Goal: Feedback & Contribution: Submit feedback/report problem

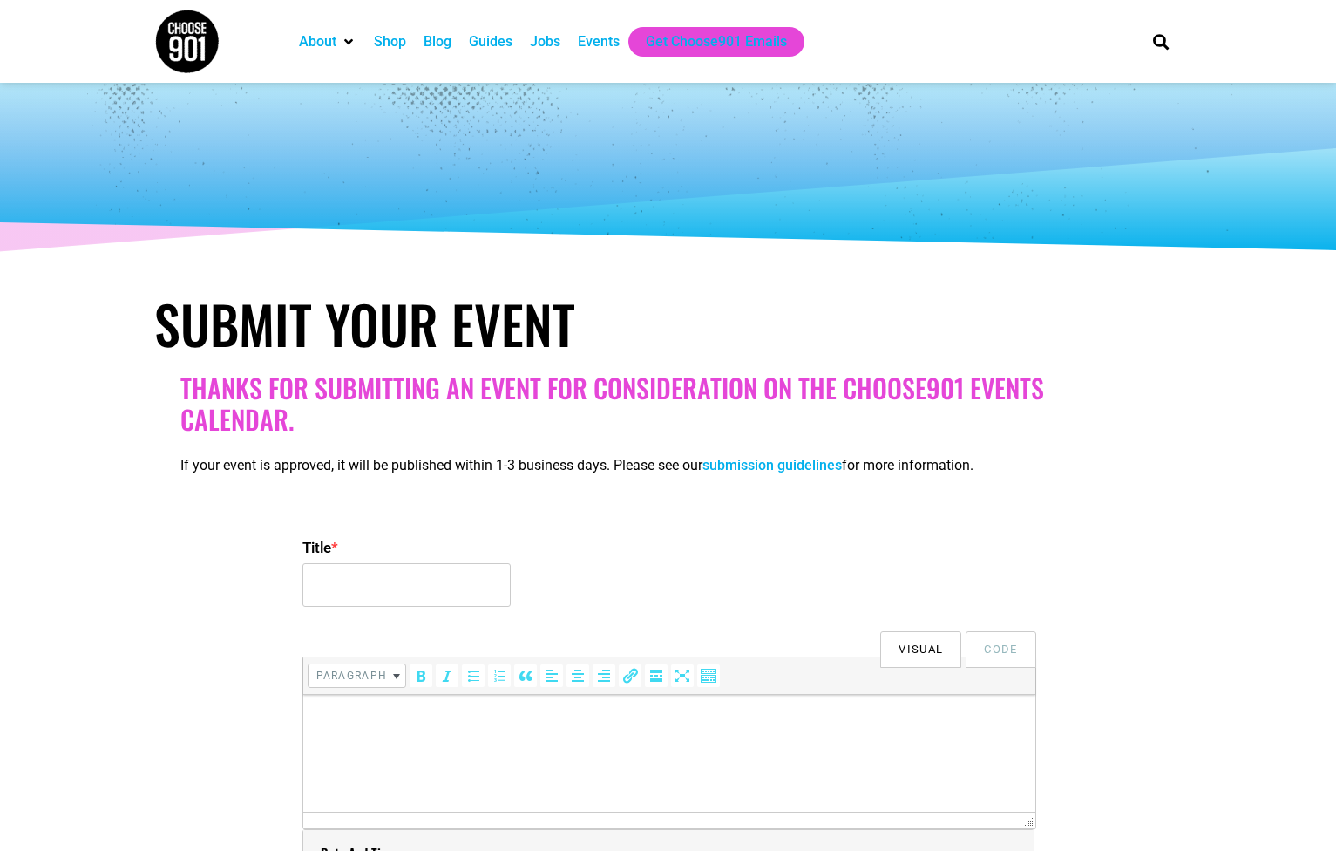
select select
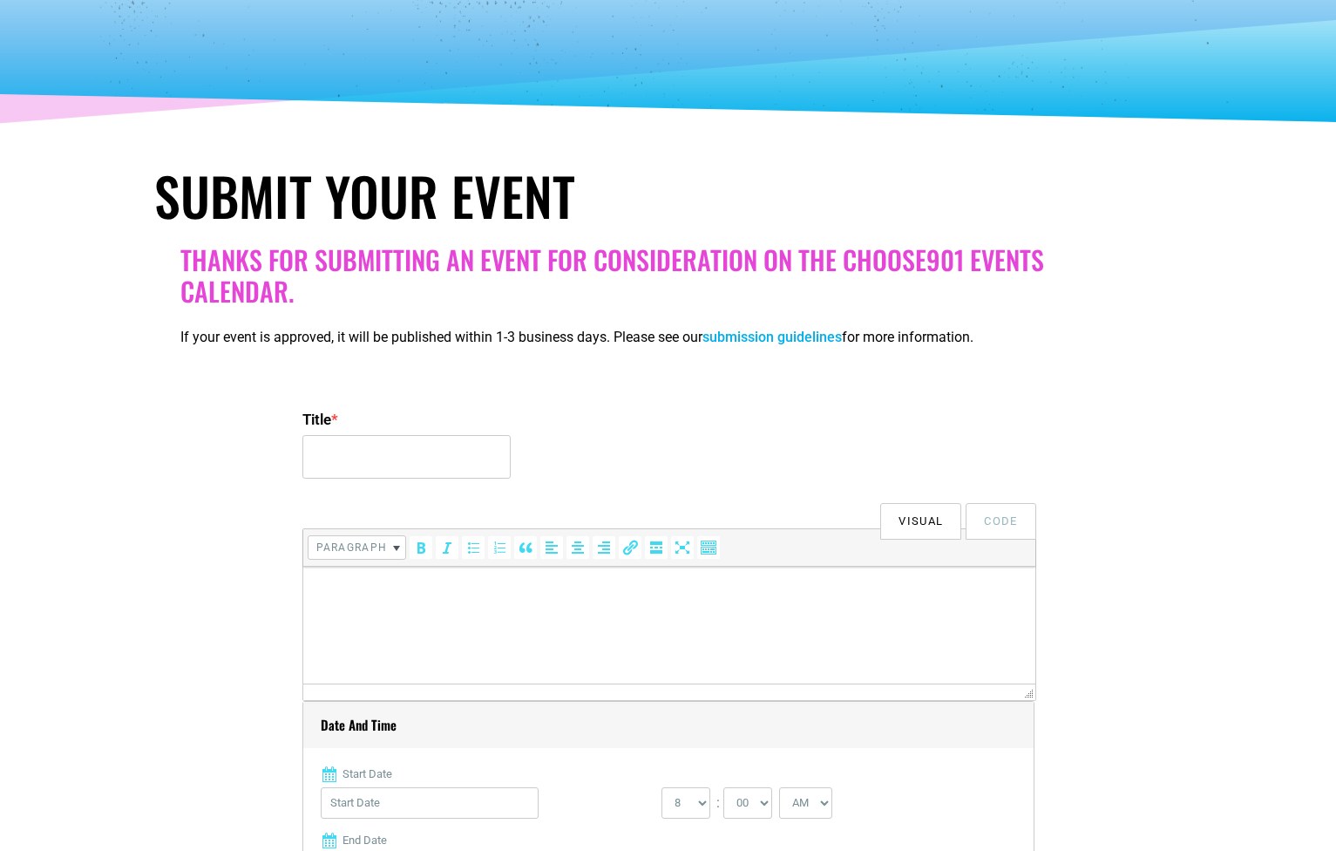
scroll to position [129, 0]
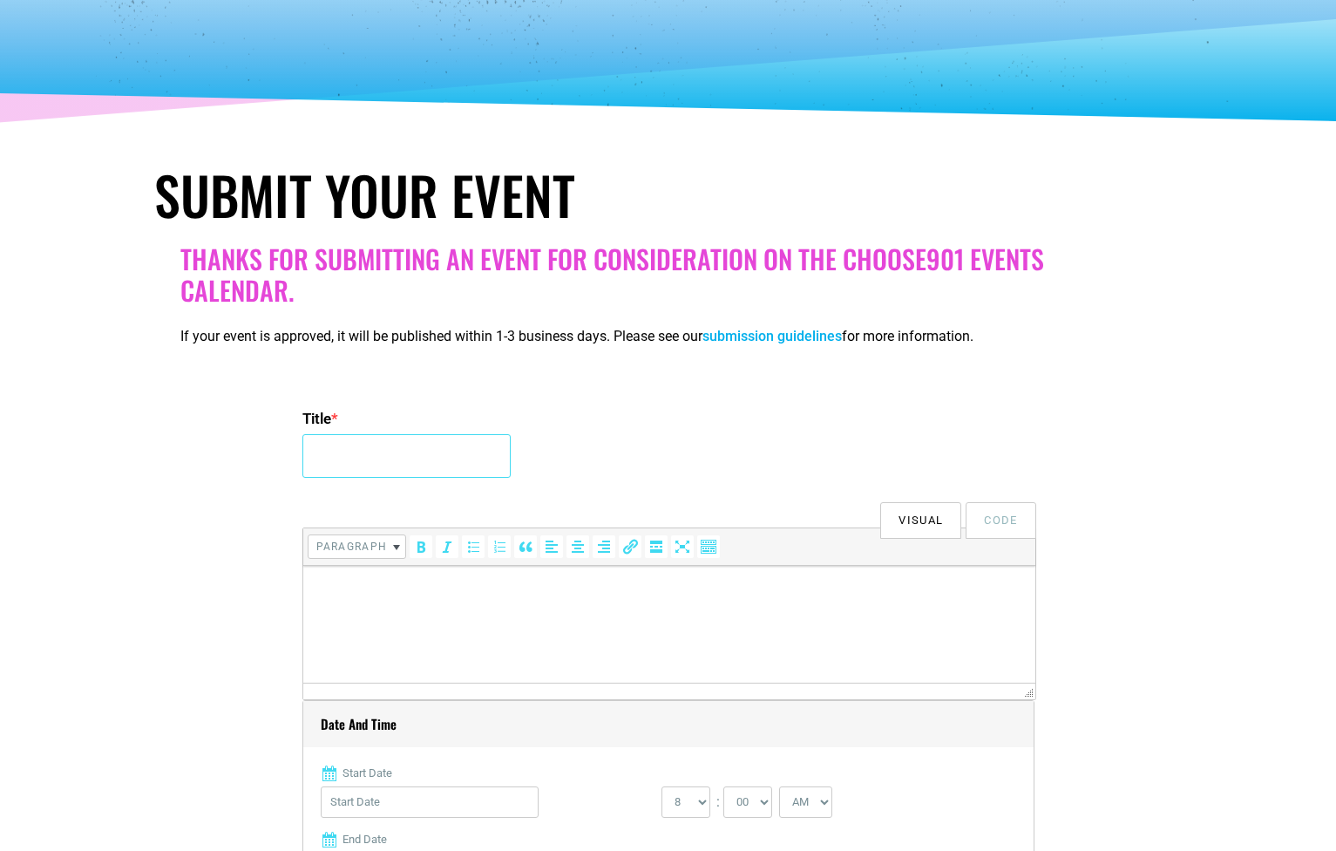
click at [428, 446] on input "Title *" at bounding box center [406, 456] width 208 height 44
type input "Masterpiece Concert Series: World Premieres"
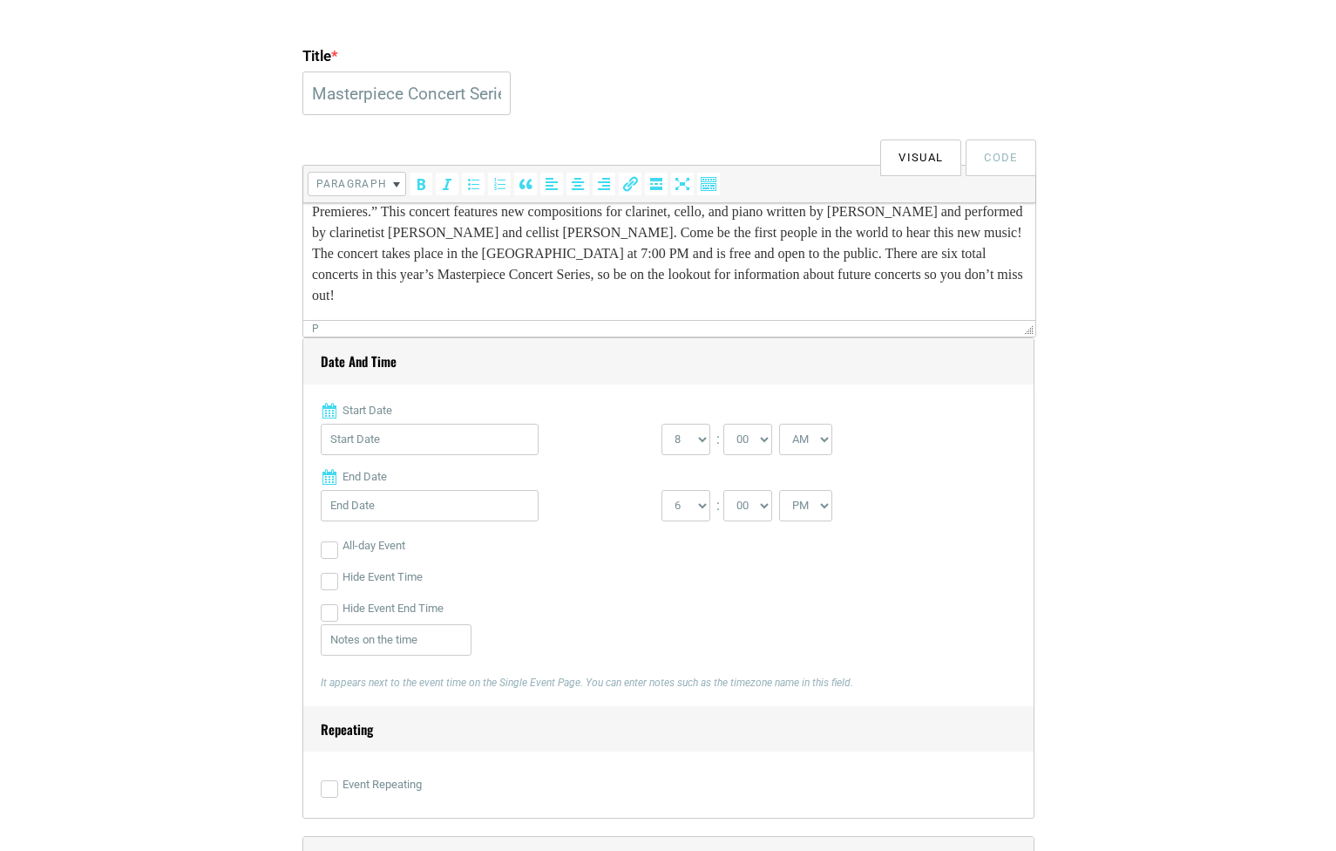
scroll to position [495, 0]
click at [418, 438] on input "Start Date" at bounding box center [430, 435] width 218 height 31
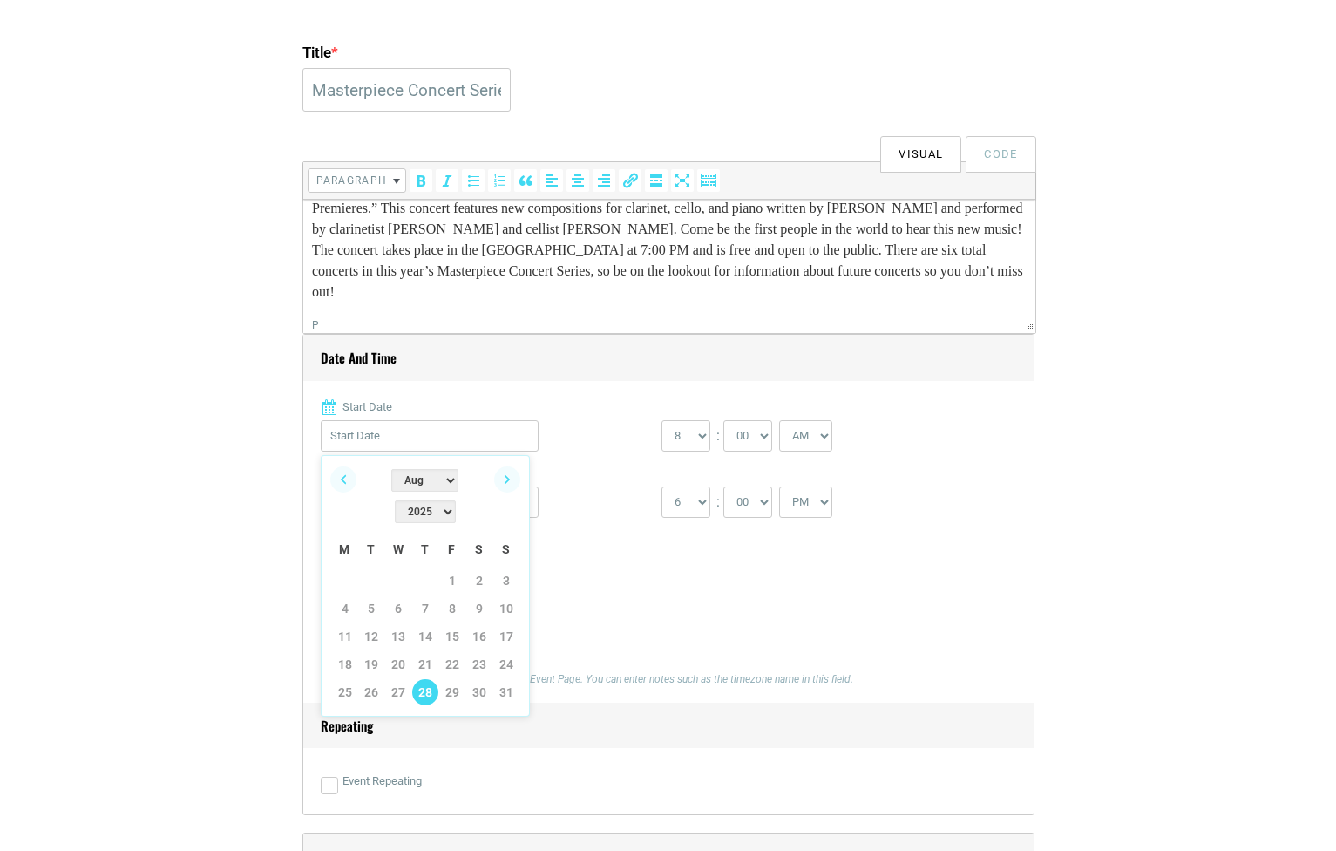
click at [425, 679] on link "28" at bounding box center [425, 692] width 26 height 26
type input "[DATE]"
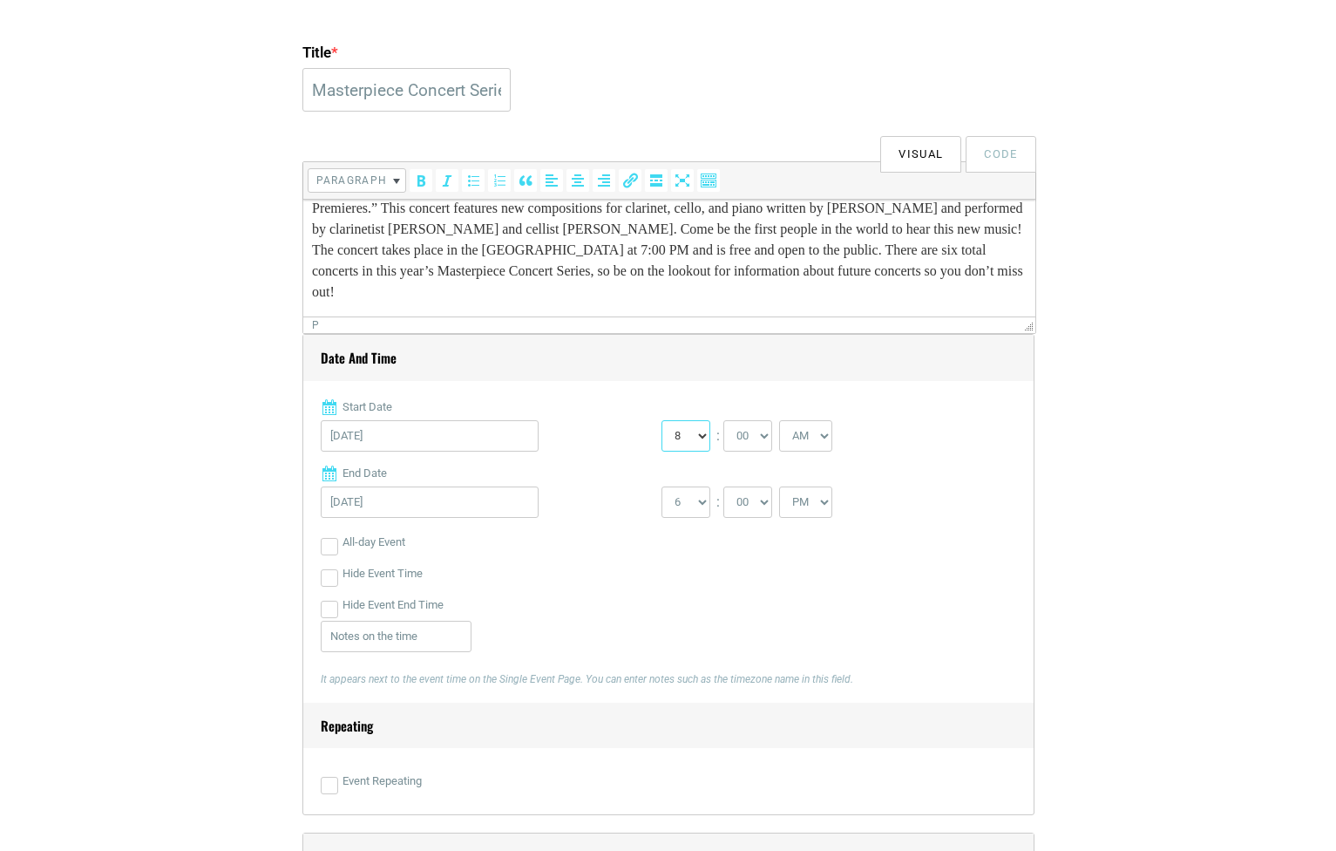
select select "7"
select select "PM"
select select "8"
select select "30"
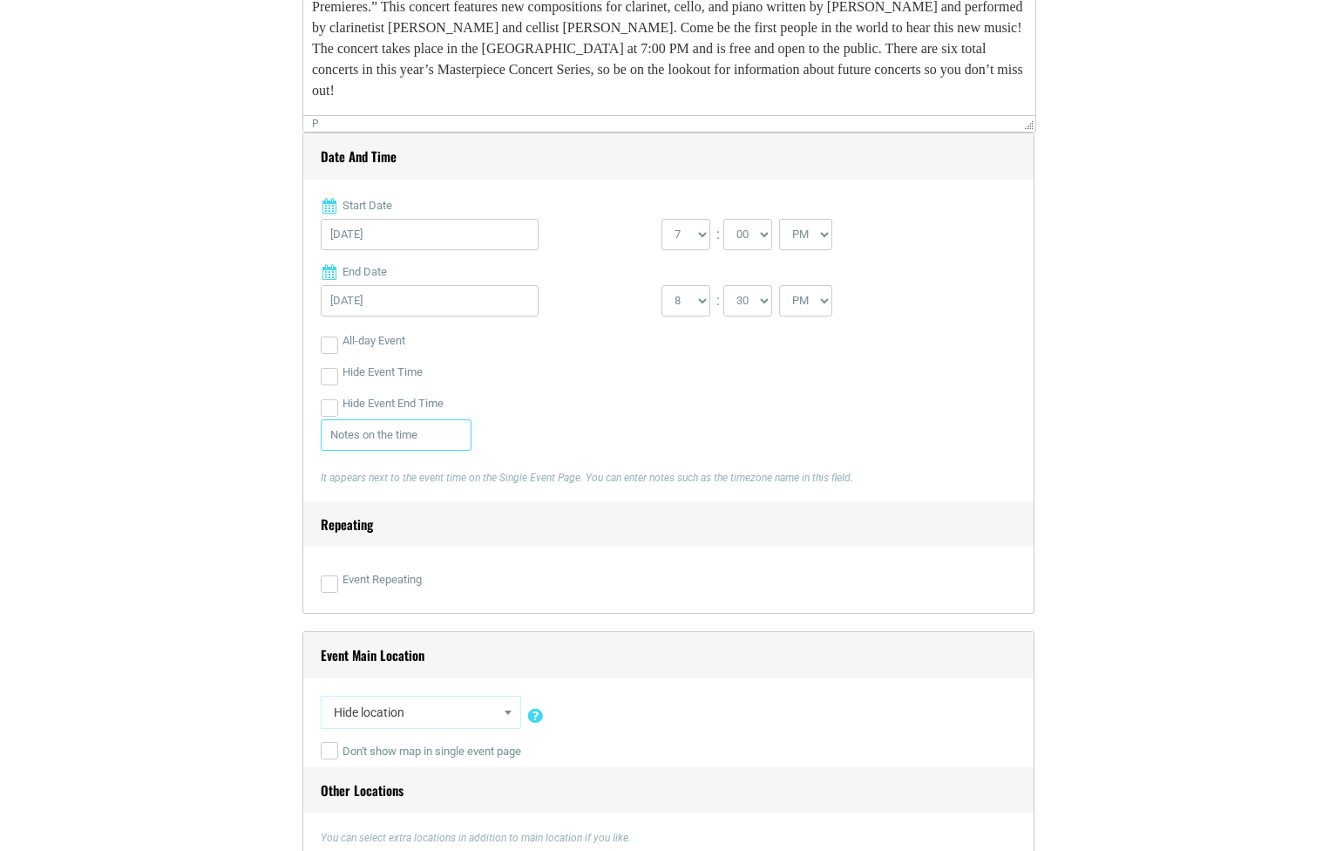
scroll to position [742, 0]
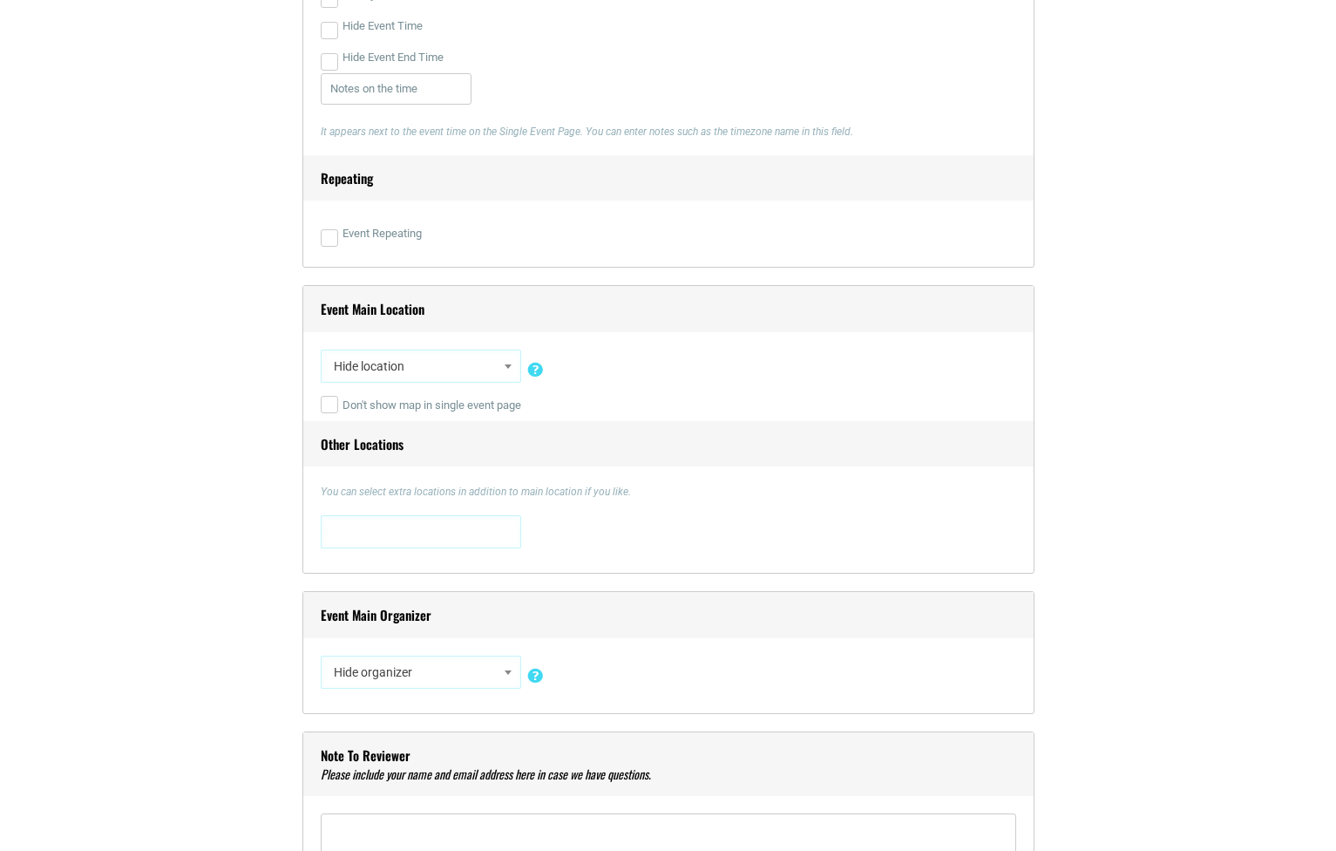
scroll to position [1082, 0]
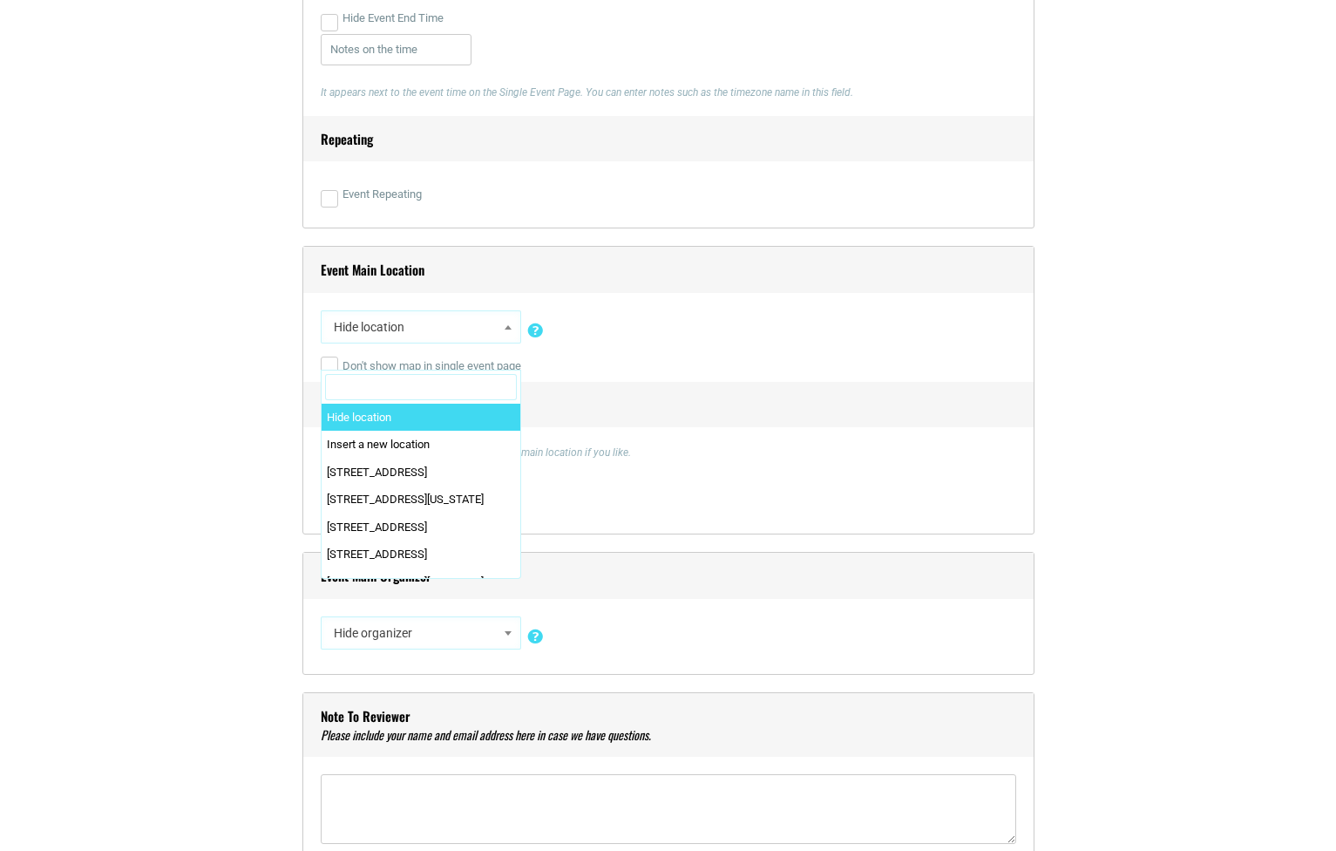
click at [411, 316] on span "Hide location" at bounding box center [421, 326] width 188 height 31
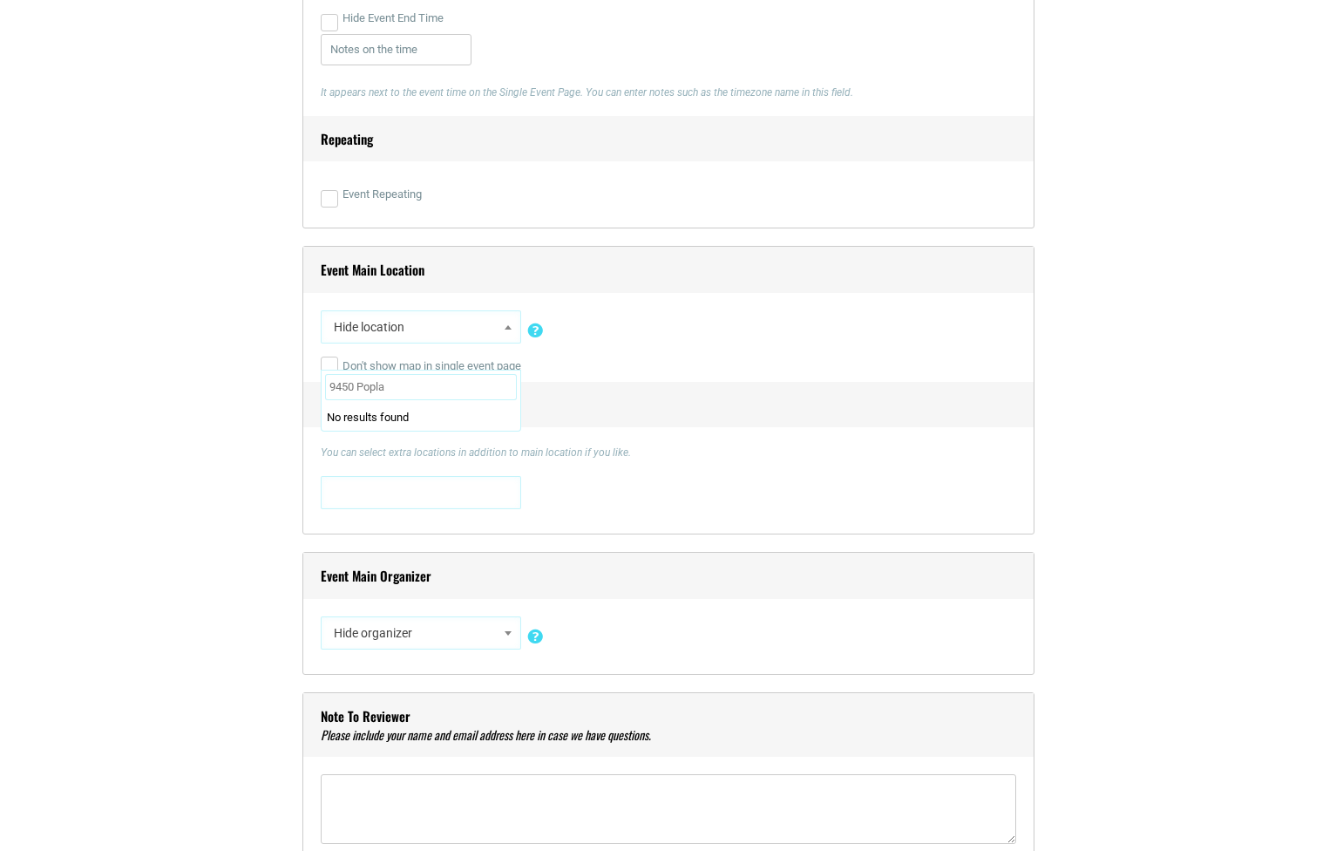
type input "9450 Poplar"
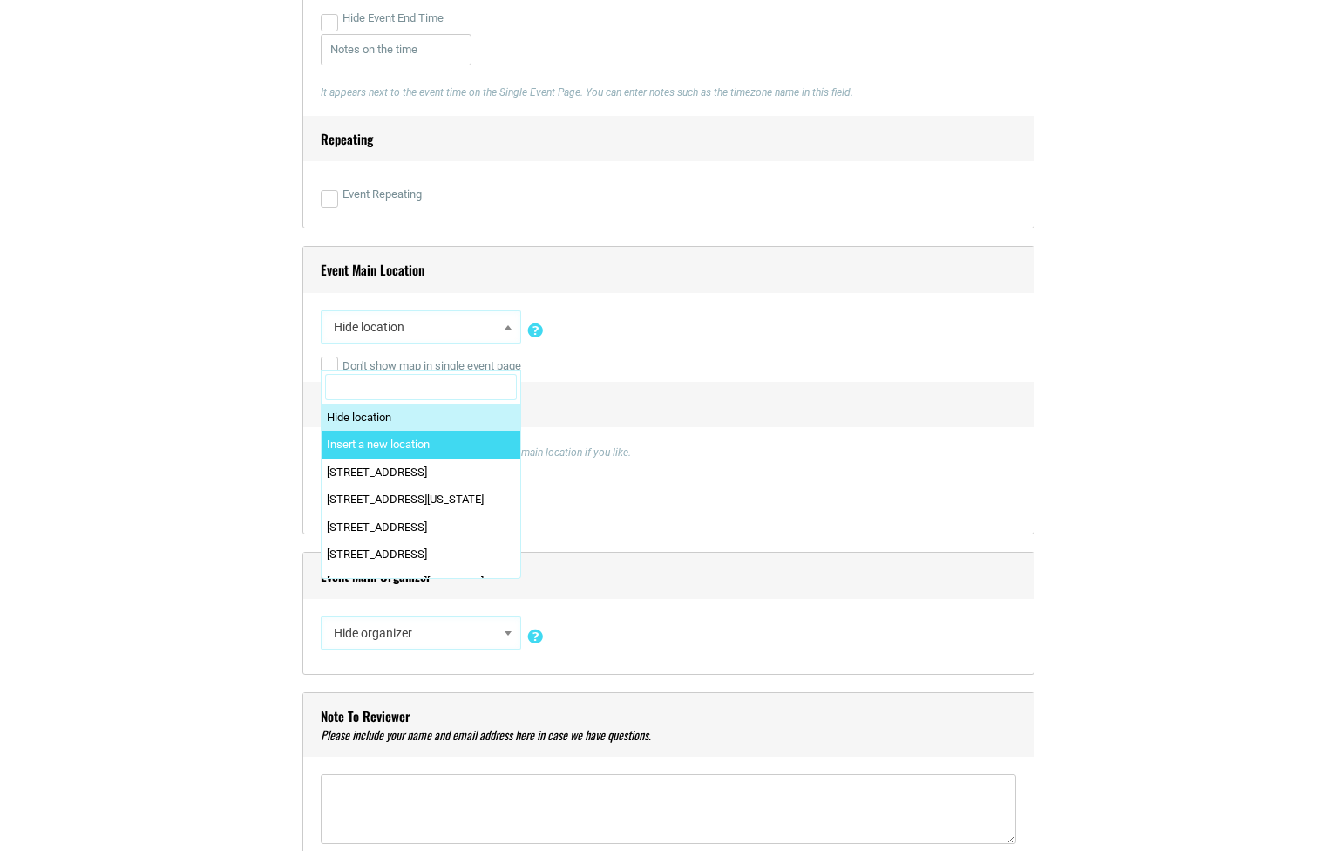
select select "0"
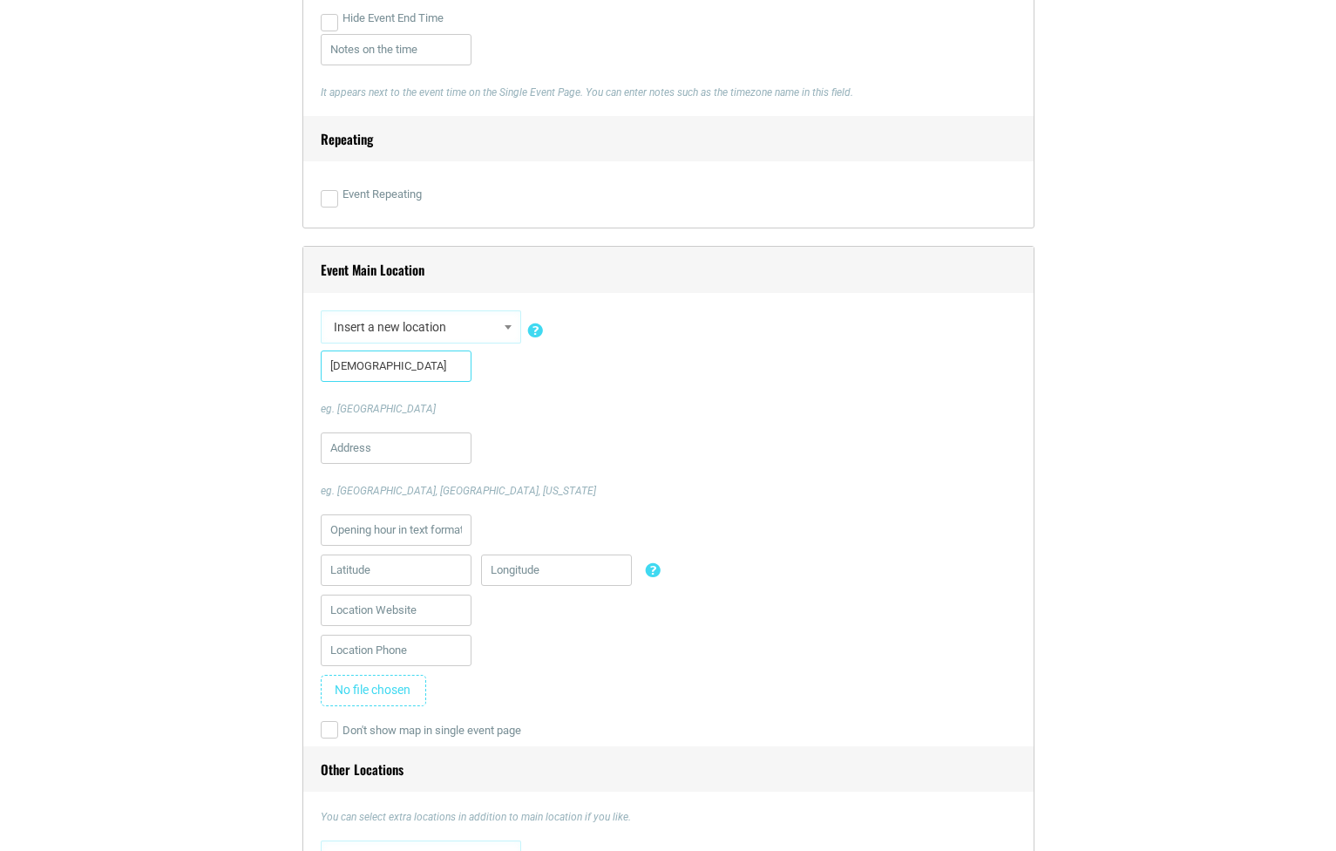
type input "[DEMOGRAPHIC_DATA]"
click at [470, 448] on input "[STREET_ADDRESS]" at bounding box center [396, 447] width 151 height 31
click at [615, 460] on div "[STREET_ADDRESS] [GEOGRAPHIC_DATA], [GEOGRAPHIC_DATA], [US_STATE]" at bounding box center [669, 465] width 696 height 66
click at [308, 559] on div "Event Main Location Hide location Insert a new location [STREET_ADDRESS][US_STA…" at bounding box center [668, 572] width 732 height 653
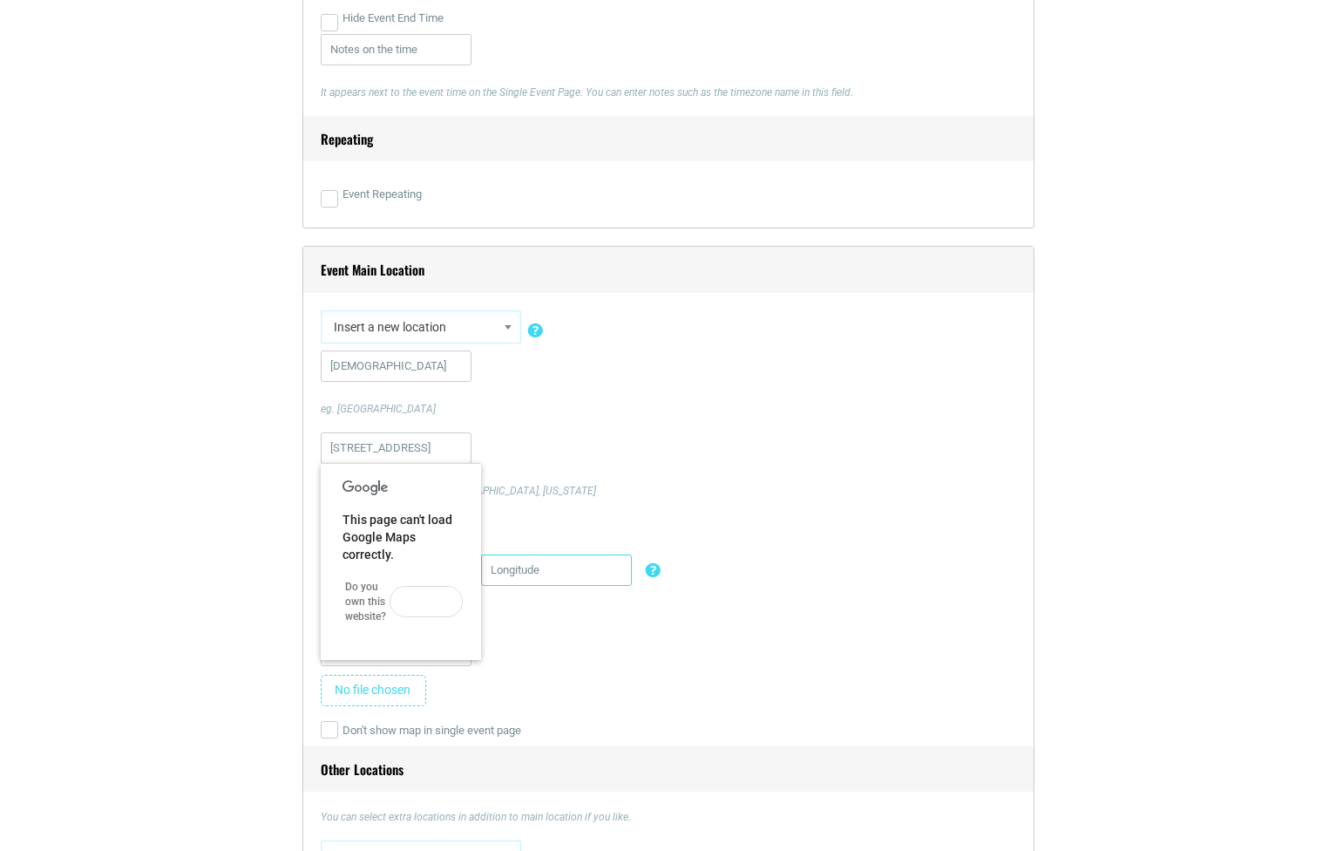
click at [553, 564] on input "text" at bounding box center [556, 569] width 151 height 31
click at [433, 375] on input "[DEMOGRAPHIC_DATA]" at bounding box center [396, 365] width 151 height 31
click at [432, 598] on button "OK" at bounding box center [426, 601] width 73 height 31
click at [438, 454] on input "[STREET_ADDRESS]" at bounding box center [396, 447] width 151 height 31
type input "[STREET_ADDRESS]"
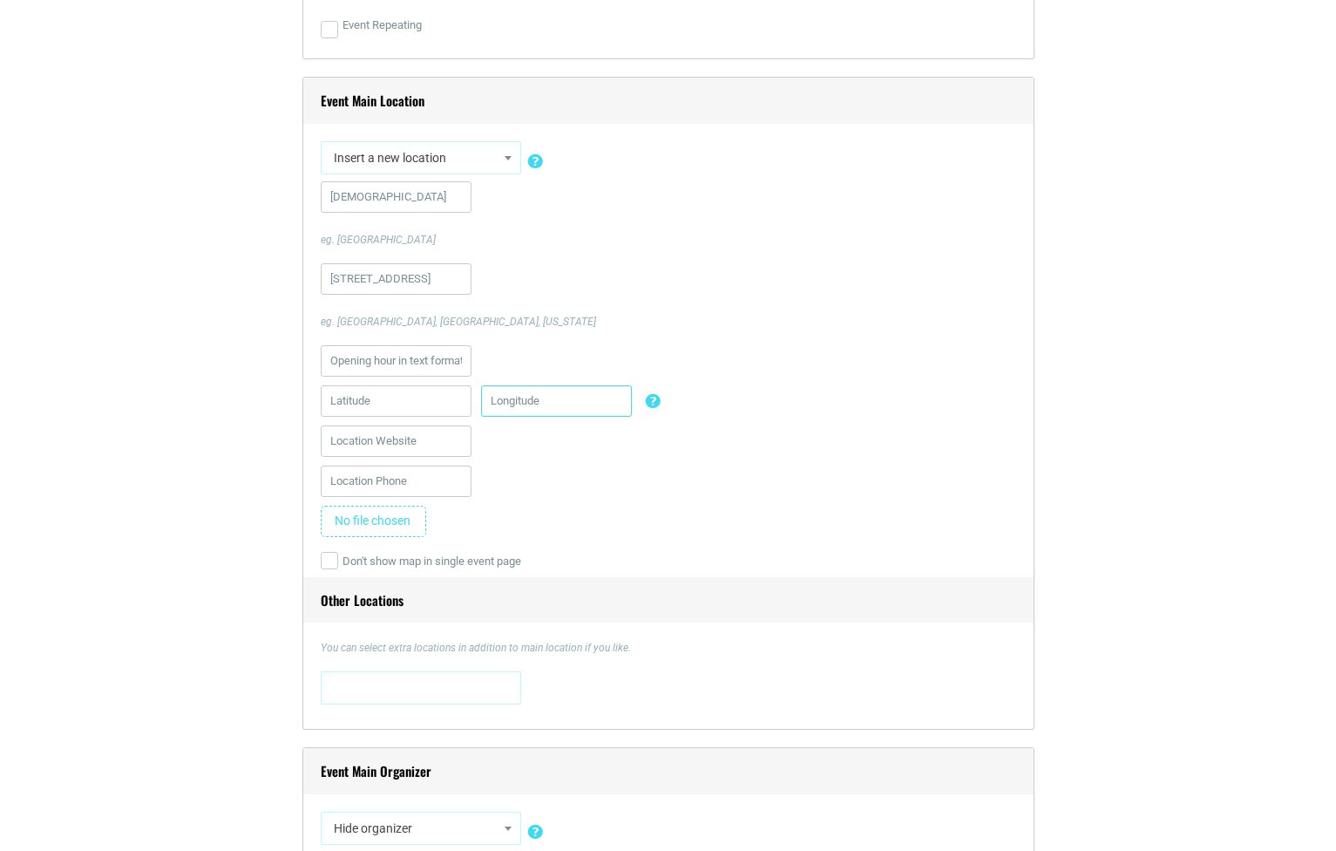
scroll to position [1291, 0]
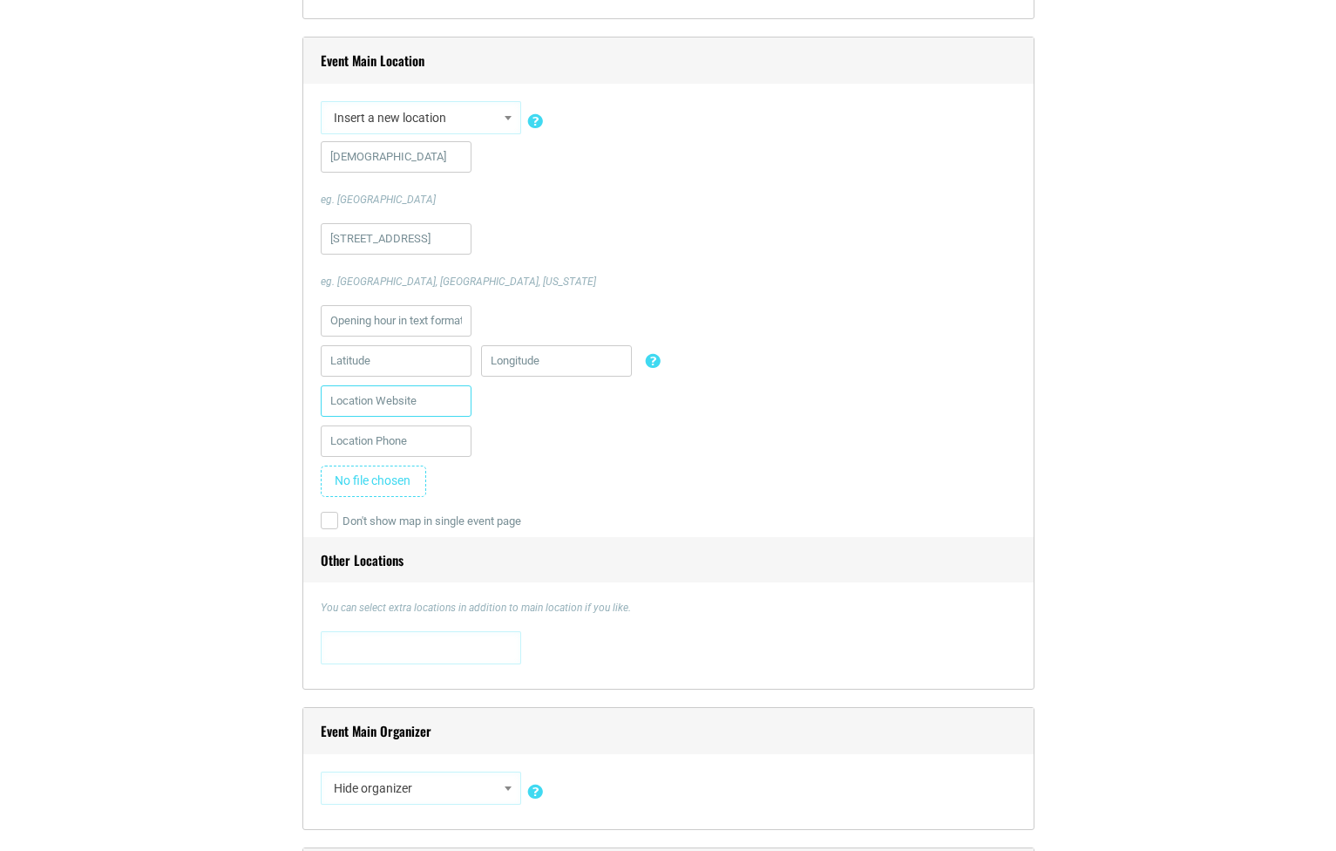
click at [415, 410] on input "text" at bounding box center [396, 400] width 151 height 31
type input "[DOMAIN_NAME]"
type input "[PHONE_NUMBER]"
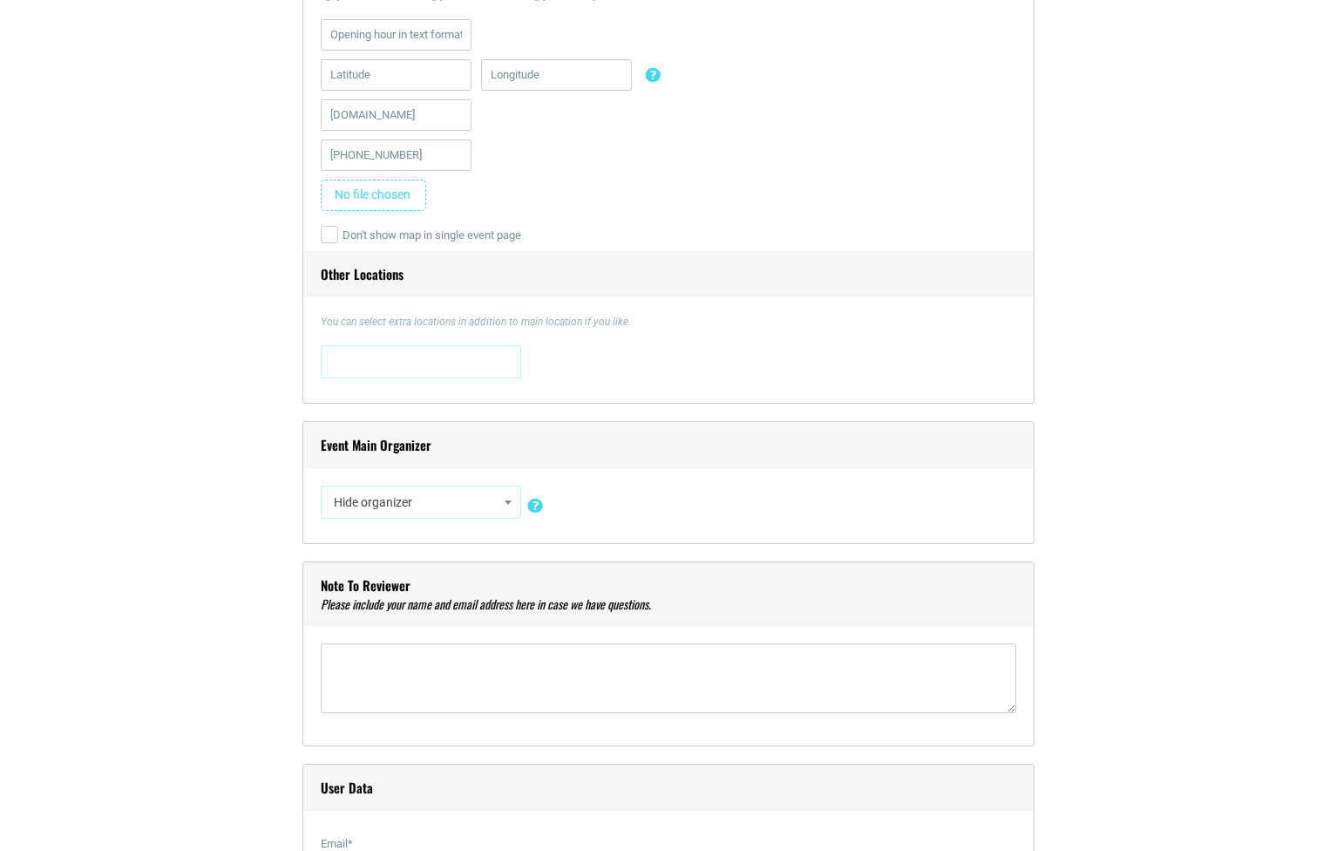
scroll to position [1585, 0]
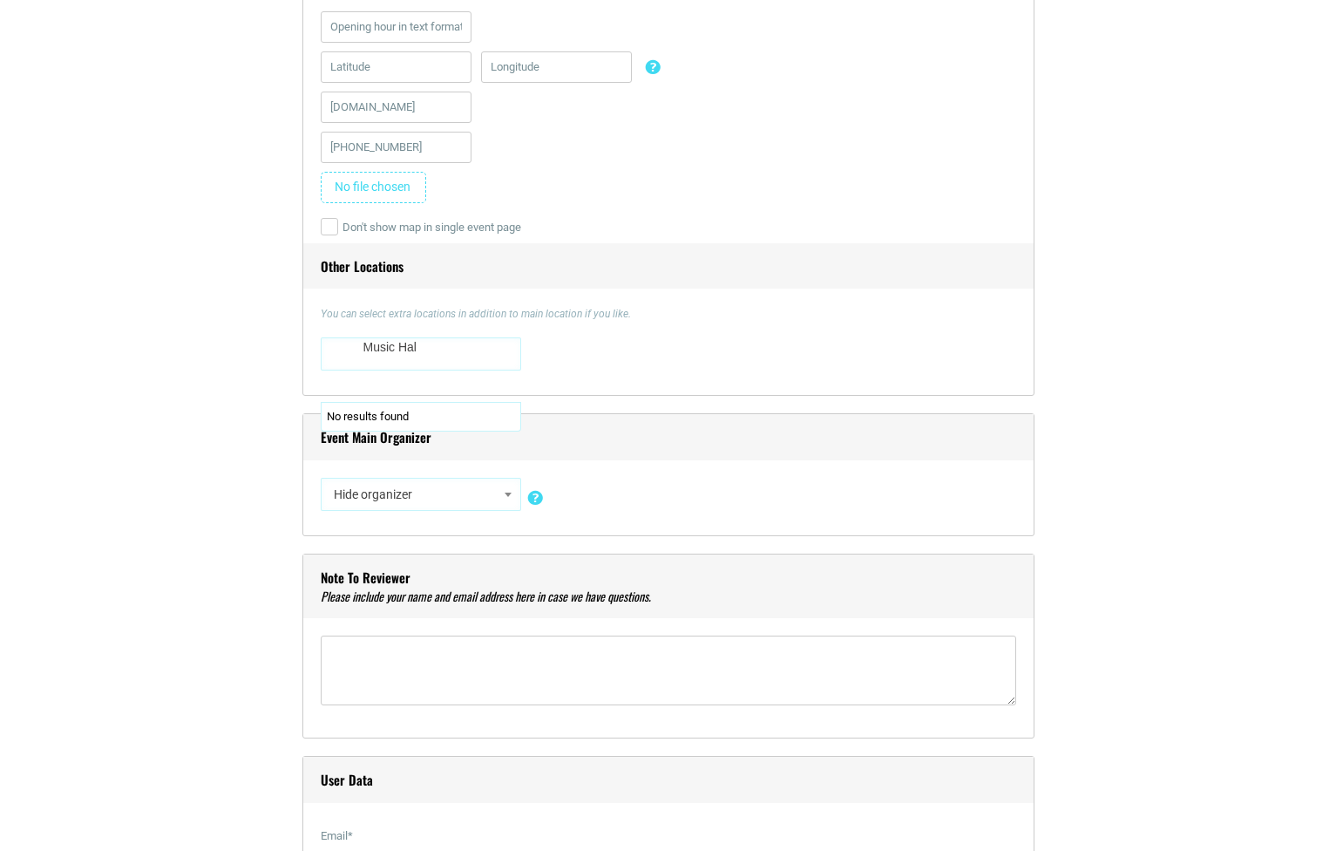
type textarea "Music Hall"
type textarea "9450 P"
click at [78, 466] on section "Title * Masterpiece Concert Series: World Premieres Visual Code b i link b-quot…" at bounding box center [668, 709] width 1336 height 3612
click at [428, 497] on span "Hide organizer" at bounding box center [421, 494] width 188 height 31
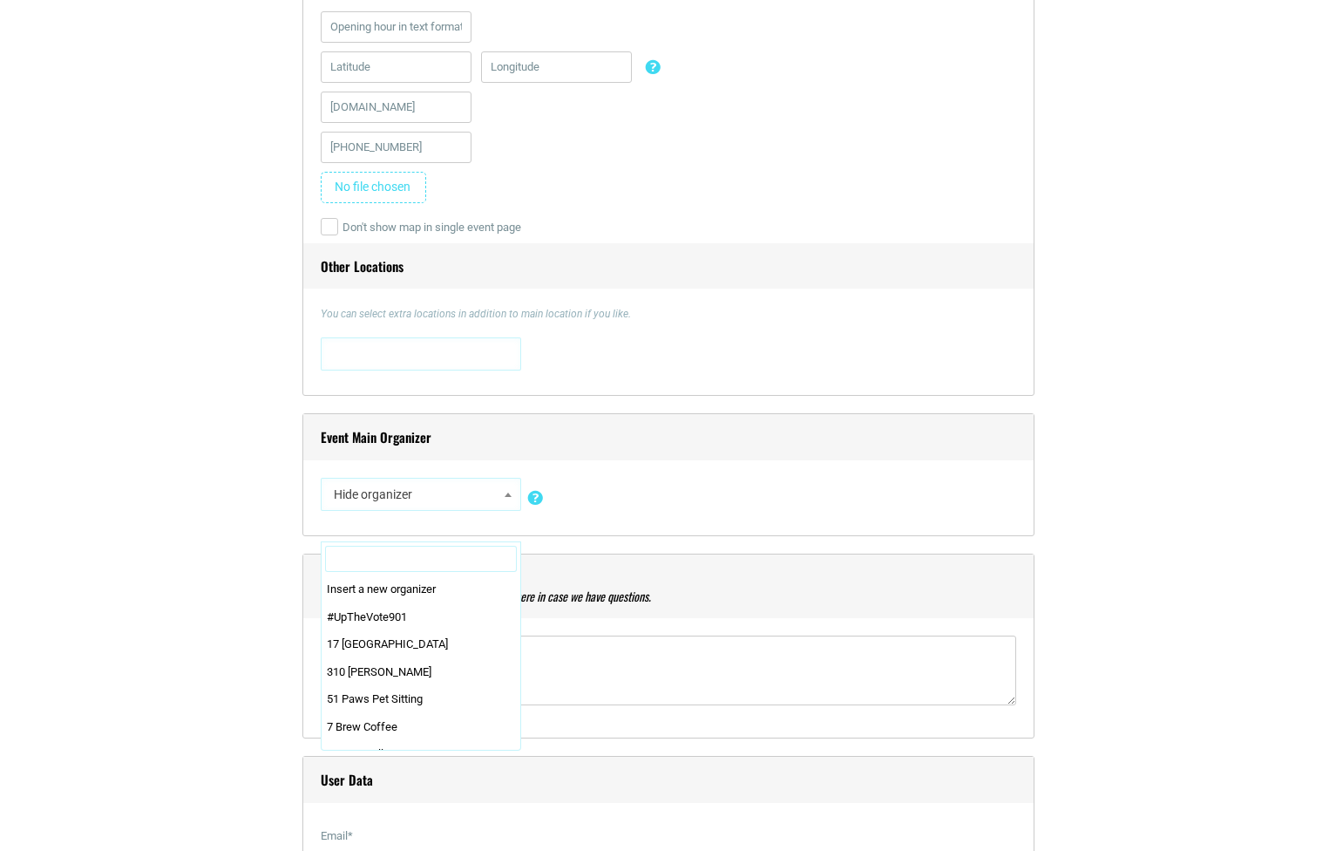
scroll to position [0, 0]
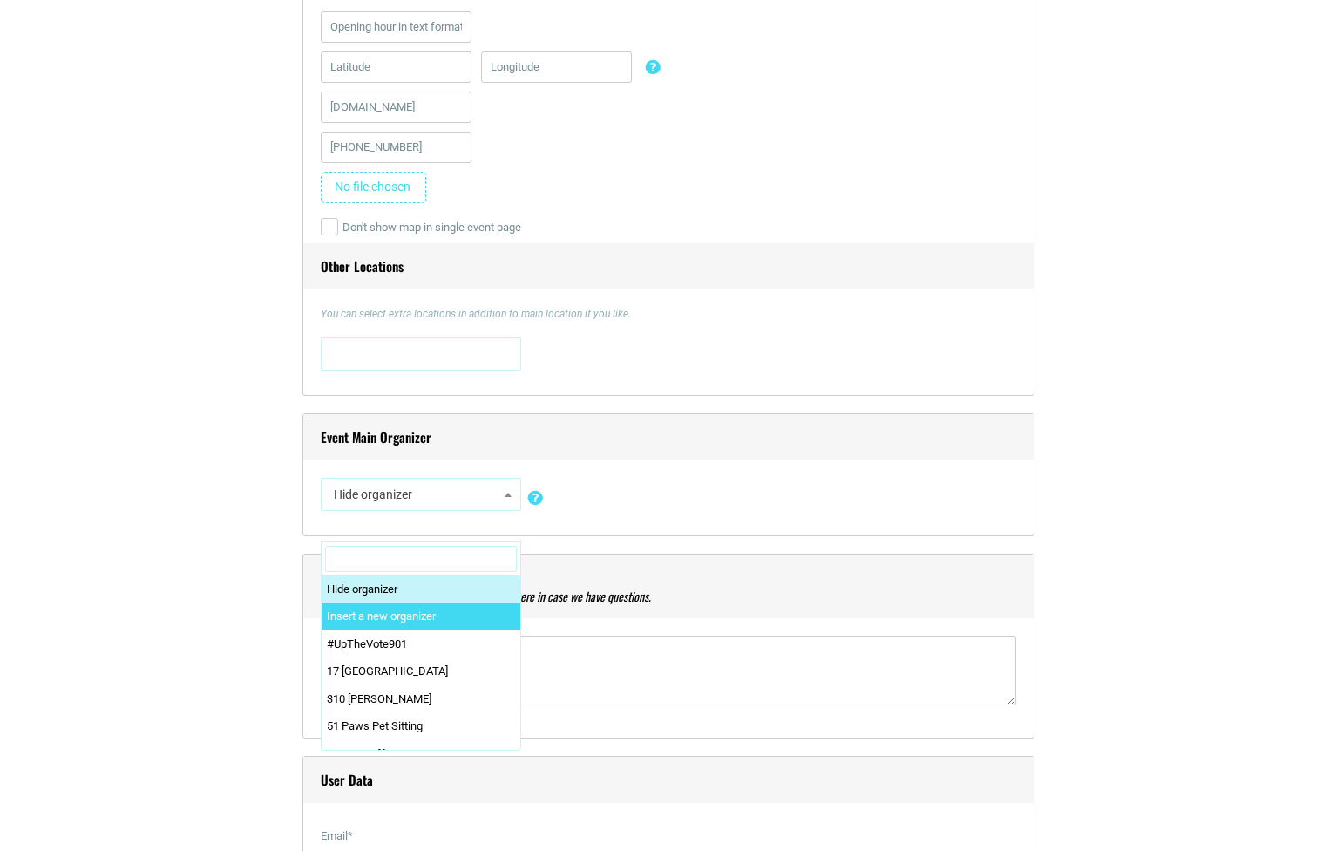
select select "0"
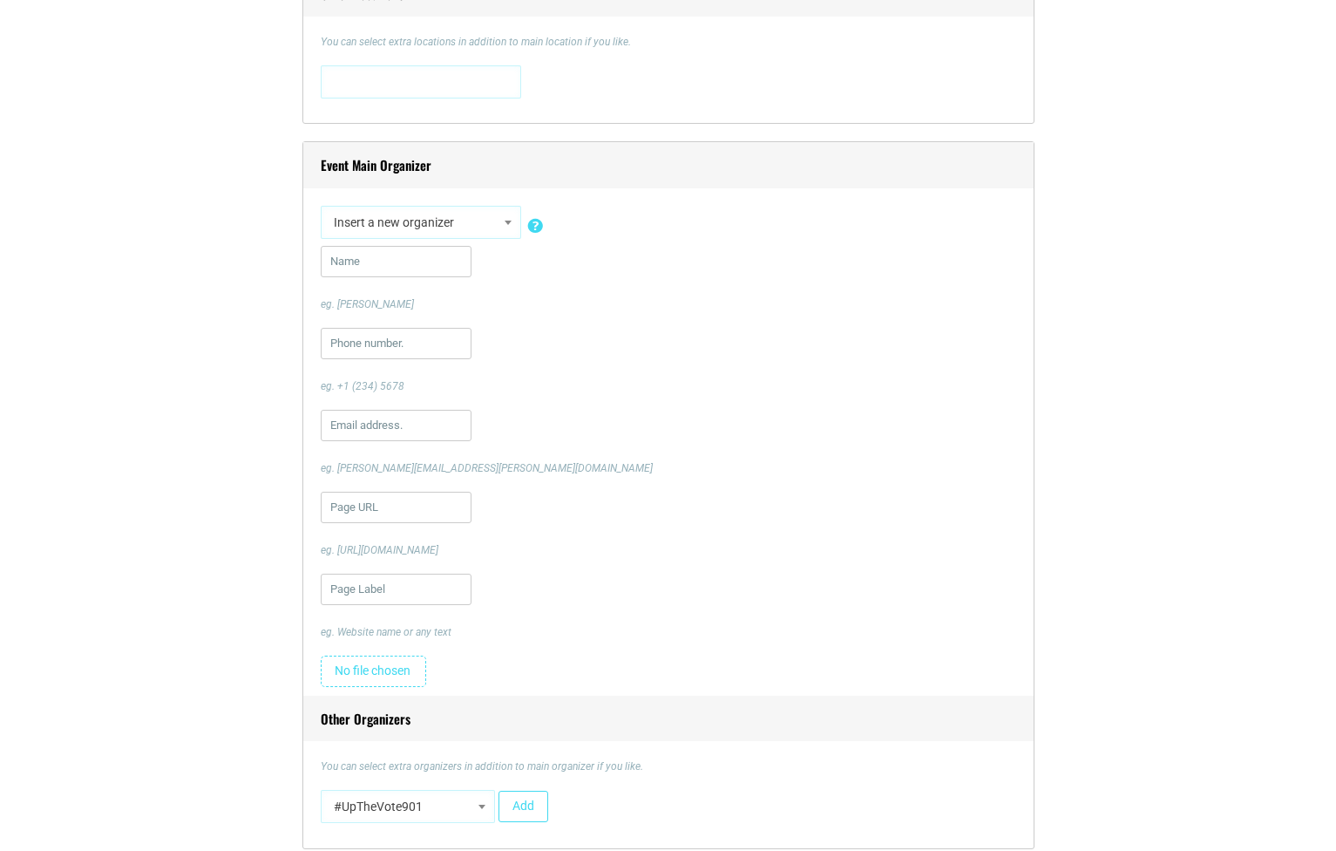
scroll to position [1854, 0]
type input "D"
type input "[PERSON_NAME]"
click at [698, 369] on div "eg. +1 (234) 5678" at bounding box center [669, 363] width 696 height 66
type input "[GEOGRAPHIC_DATA]"
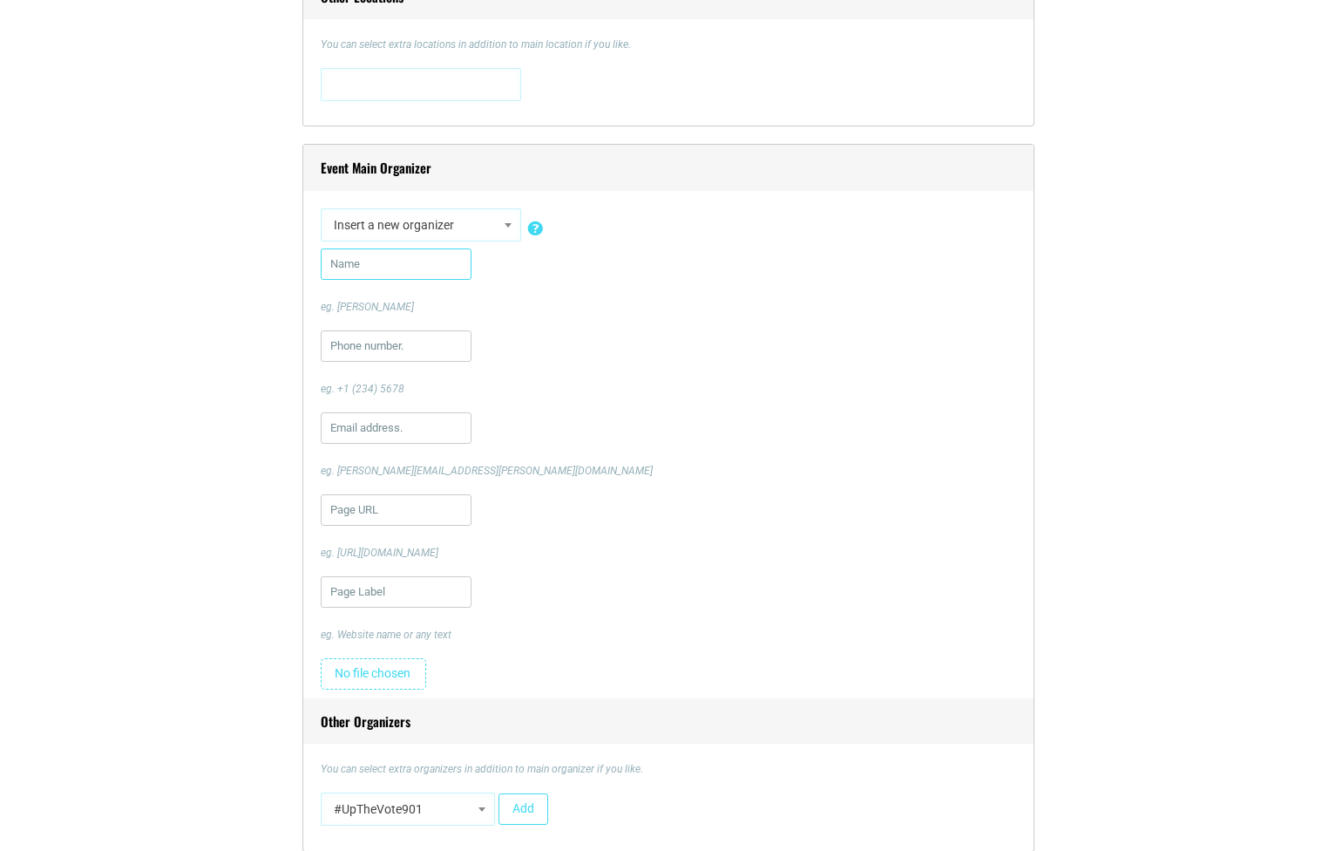
type input "[PERSON_NAME]"
type input "9012605784"
type input "[PERSON_NAME][EMAIL_ADDRESS][DOMAIN_NAME]"
type input "[PERSON_NAME]"
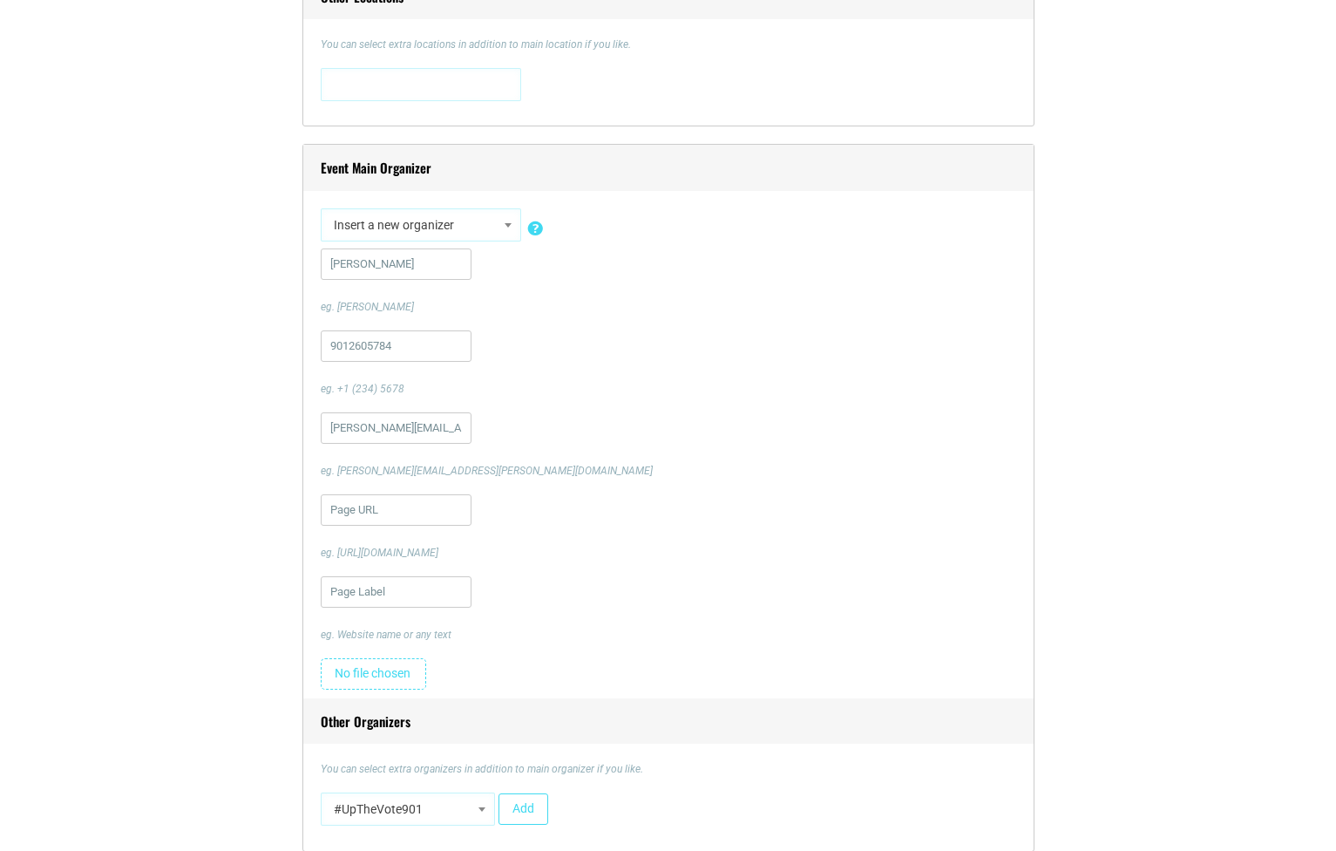
click at [654, 357] on div "9012605784 eg. +1 (234) 5678" at bounding box center [669, 363] width 696 height 66
click at [395, 261] on input "[PERSON_NAME]" at bounding box center [396, 263] width 151 height 31
click at [354, 346] on input "9012605784" at bounding box center [396, 345] width 151 height 31
type input "[PHONE_NUMBER]"
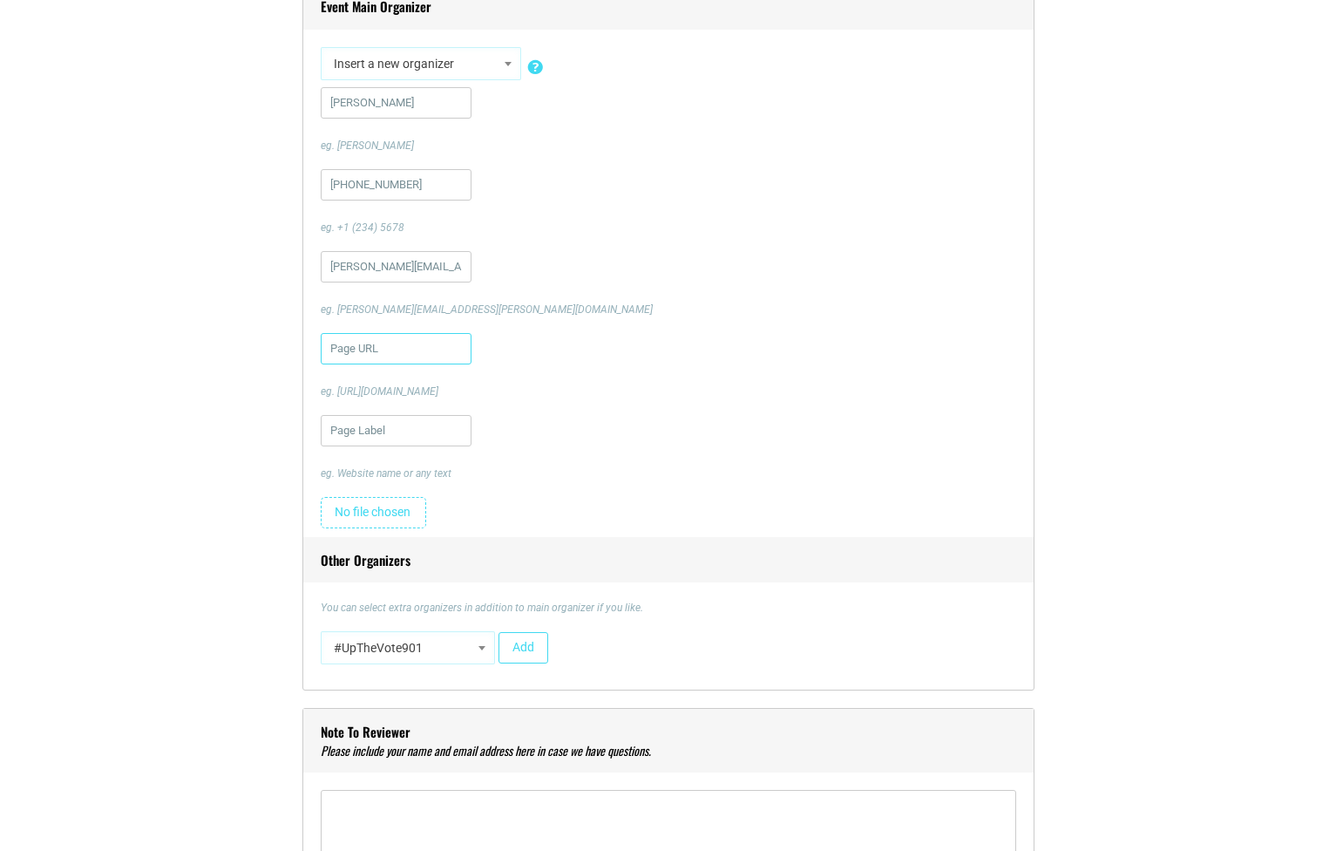
scroll to position [2007, 0]
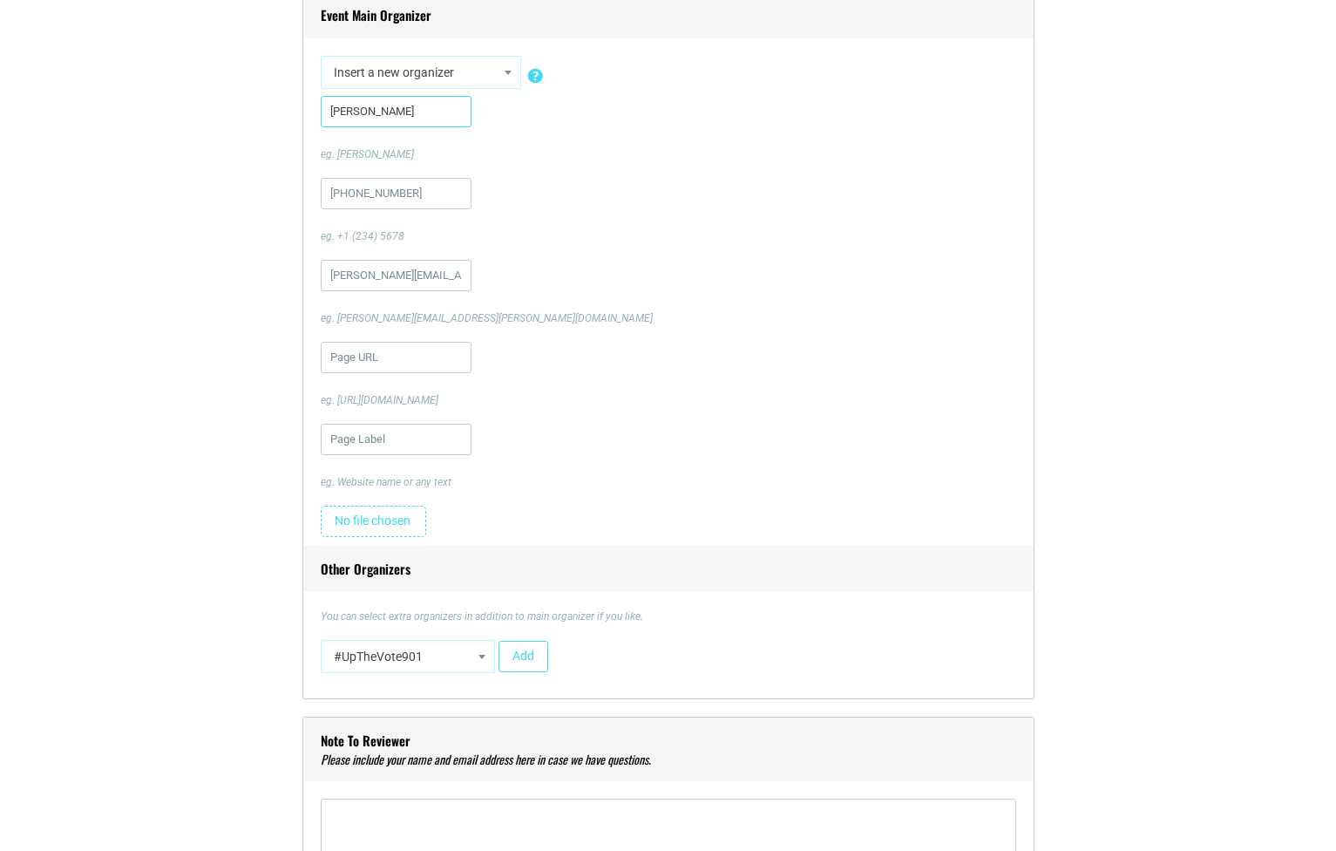
click at [462, 113] on input "[PERSON_NAME]" at bounding box center [396, 111] width 151 height 31
type input "[DEMOGRAPHIC_DATA] Conservatory of Music"
type input "[PHONE_NUMBER]"
type input "g"
type input "[DOMAIN_NAME][URL]"
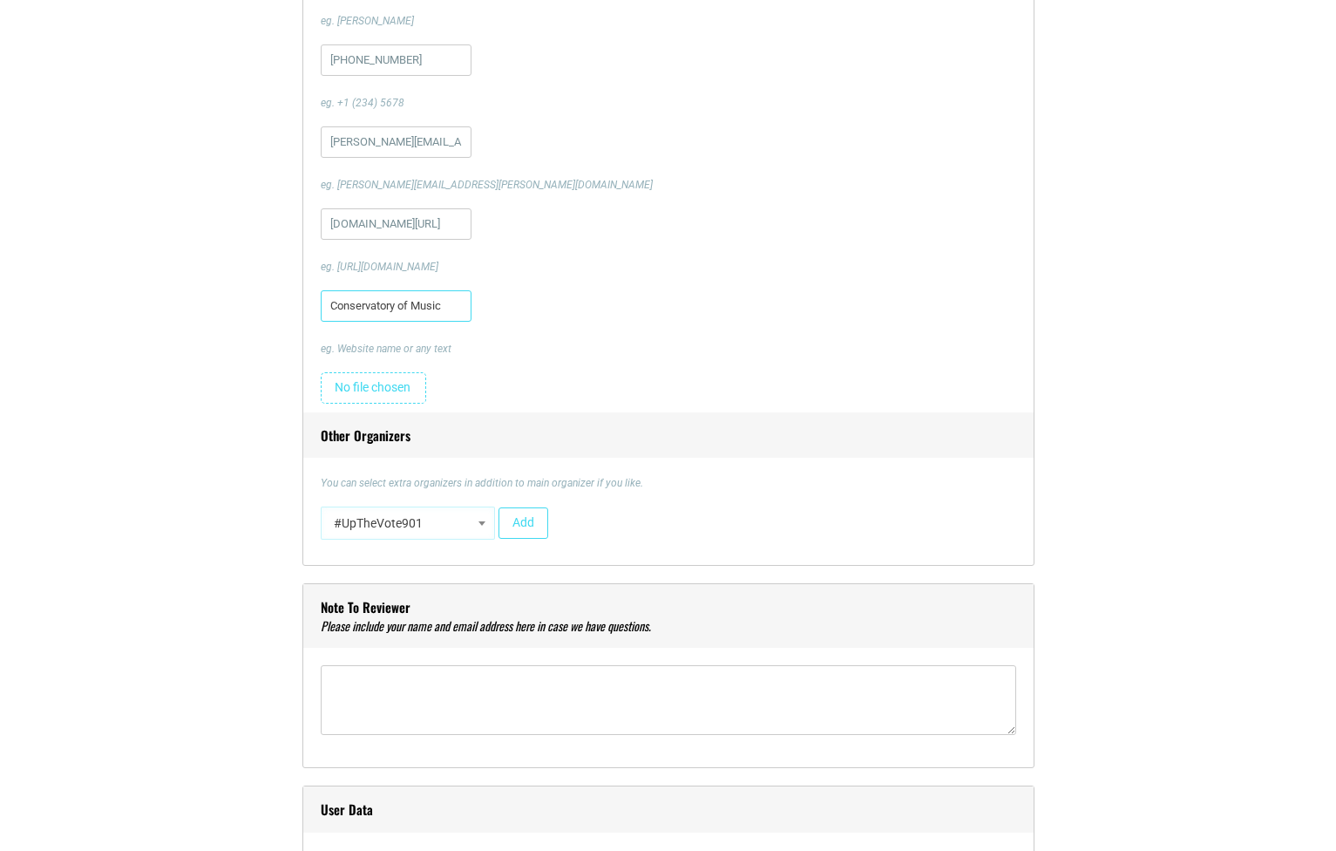
scroll to position [2153, 0]
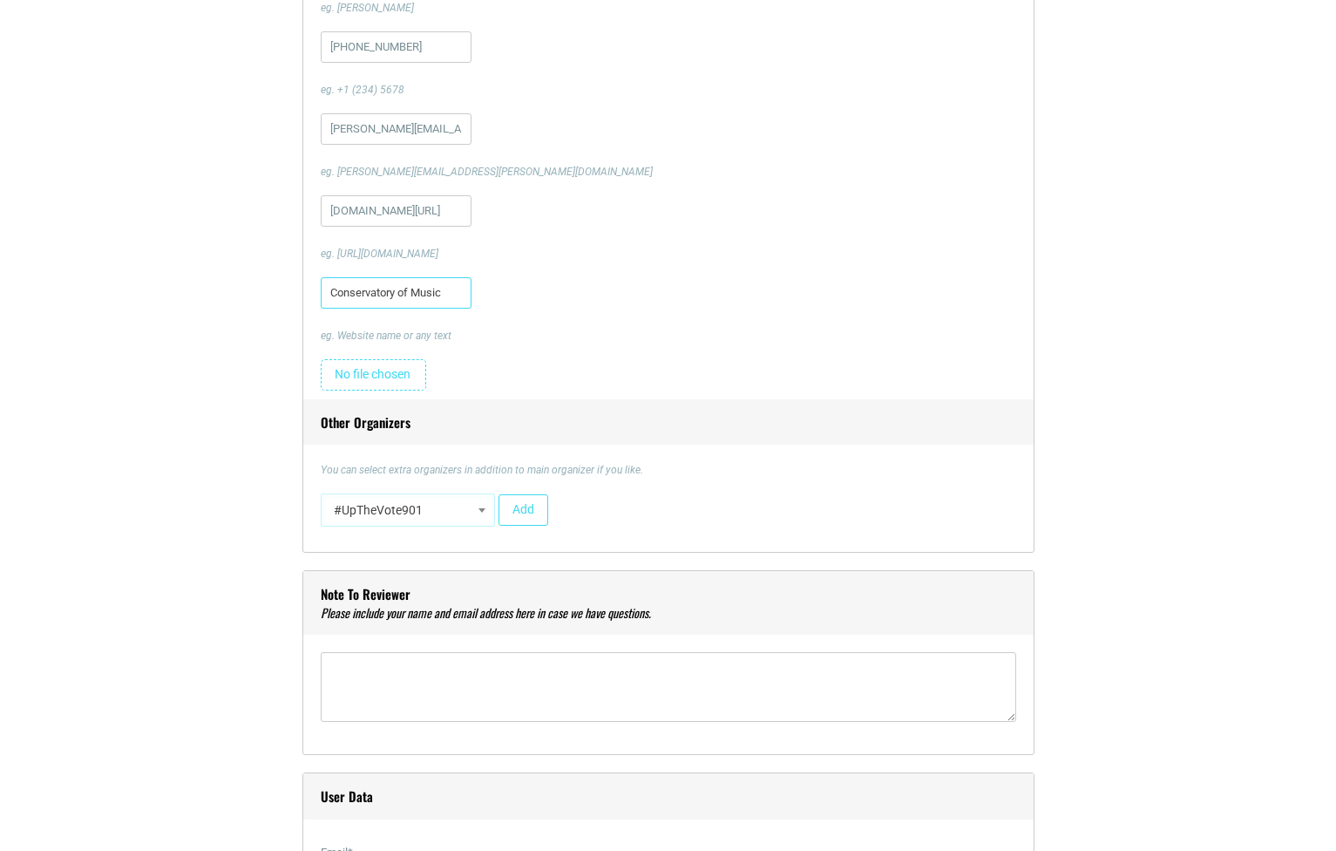
type input "Conservatory of Music"
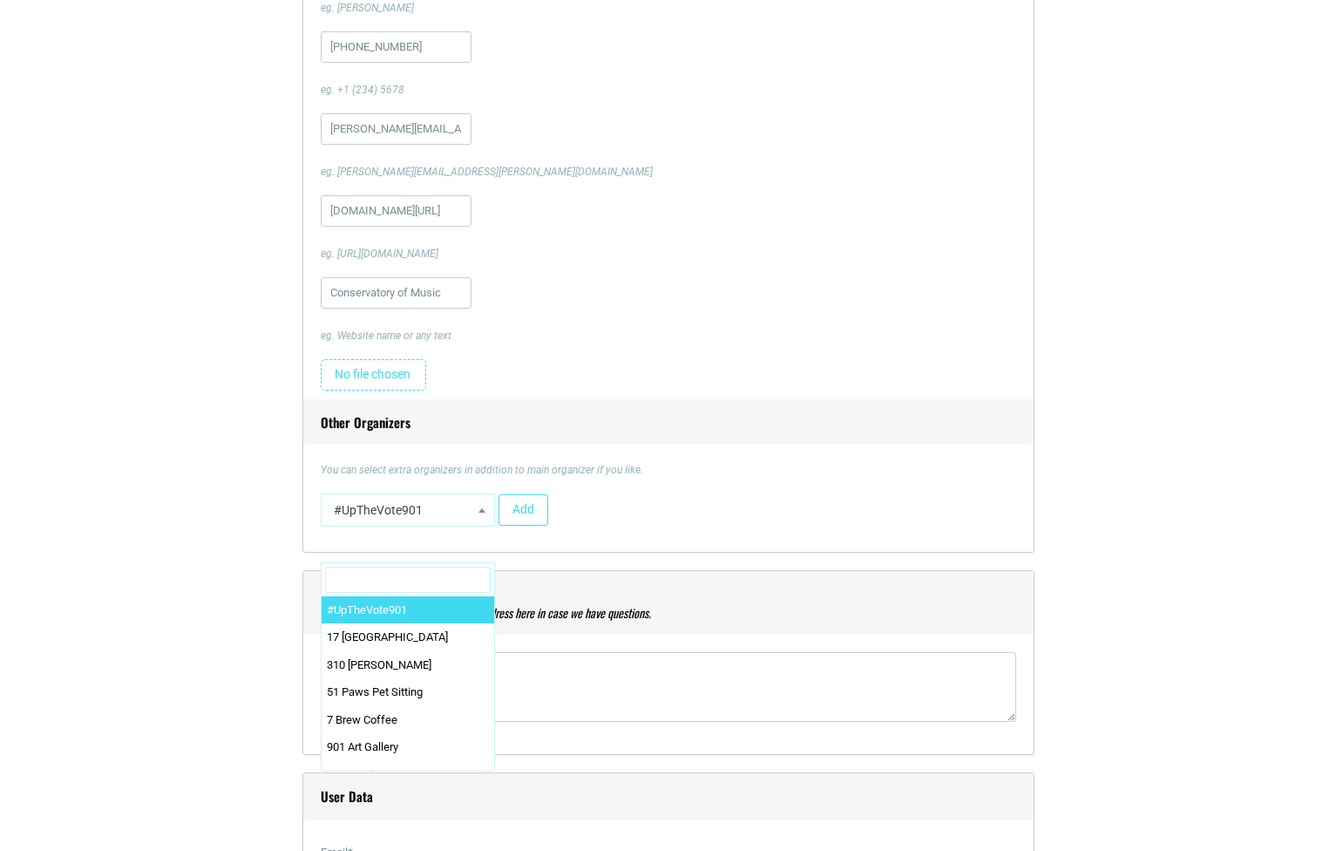
click at [432, 523] on span "#UpTheVote901" at bounding box center [408, 509] width 162 height 31
click at [408, 519] on span "#UpTheVote901" at bounding box center [408, 509] width 162 height 31
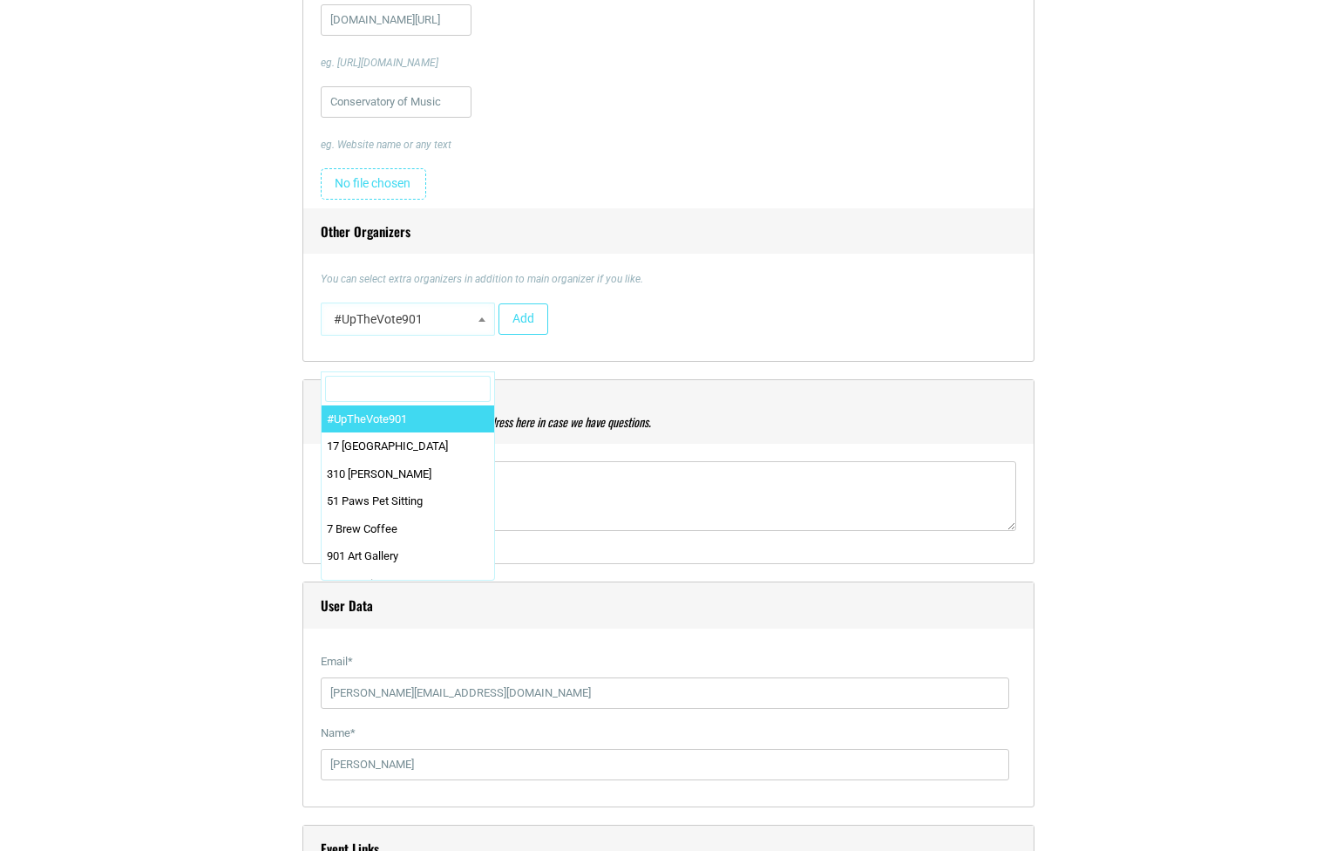
scroll to position [2377, 0]
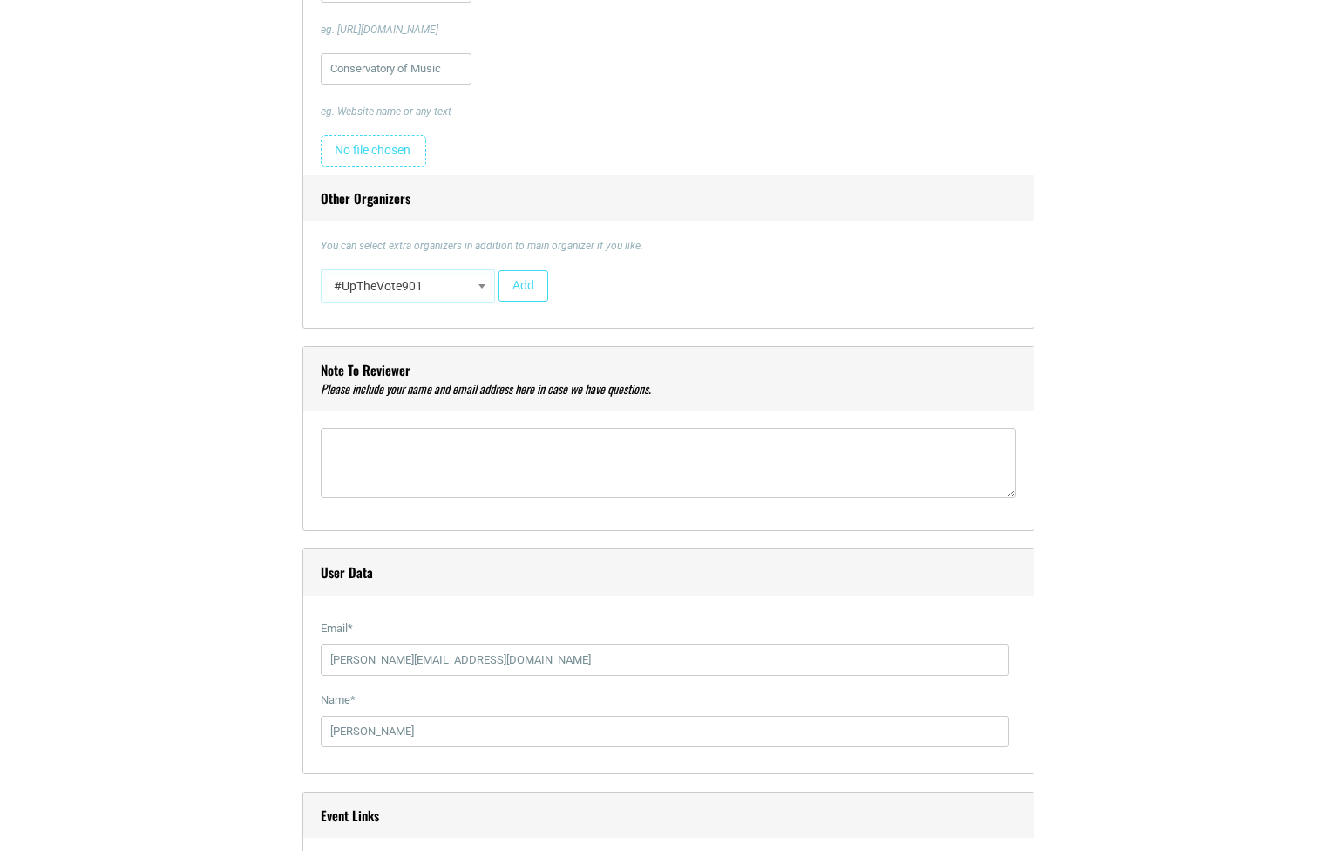
click at [241, 521] on div "Title * Masterpiece Concert Series: World Premieres Visual Code b i link b-quot…" at bounding box center [668, 209] width 1029 height 4179
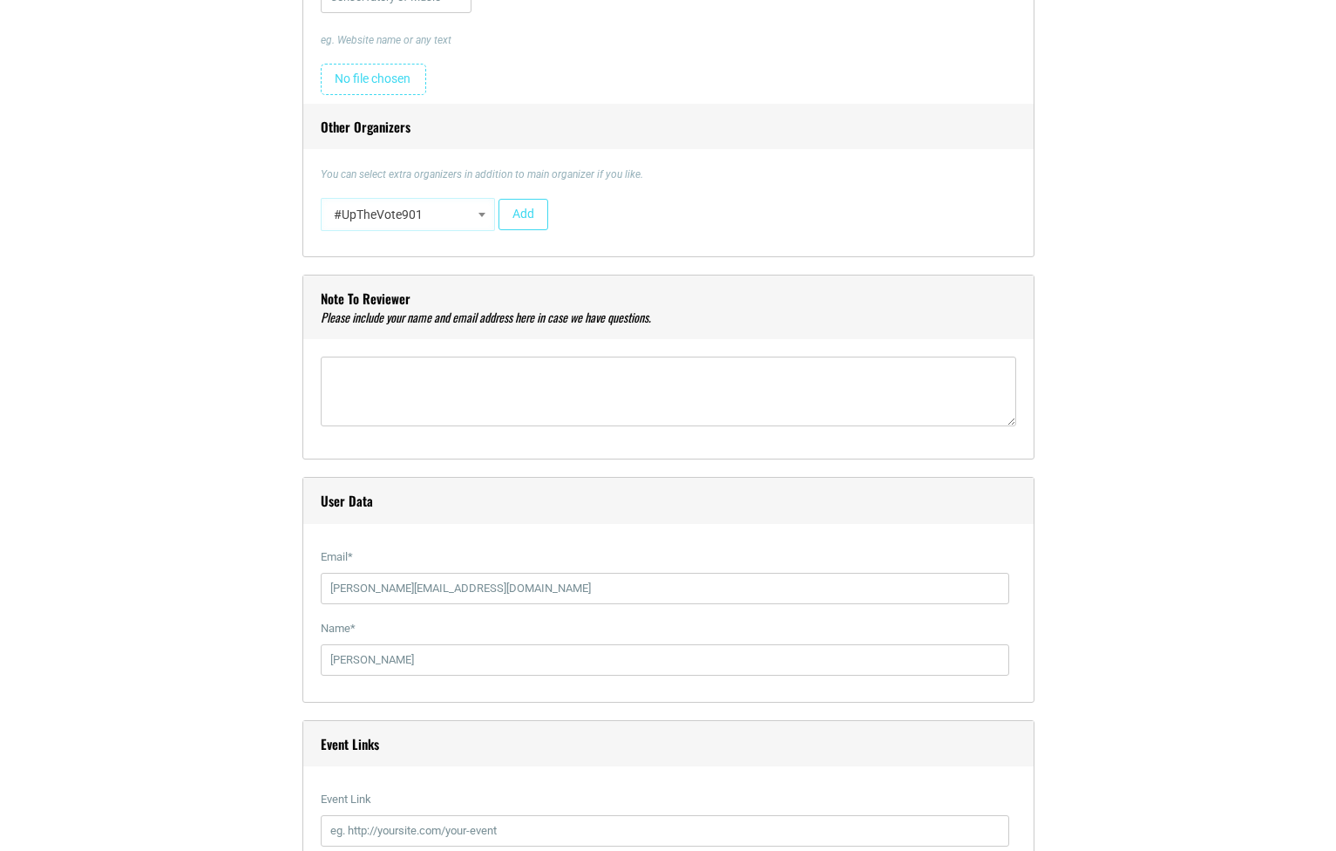
scroll to position [2457, 0]
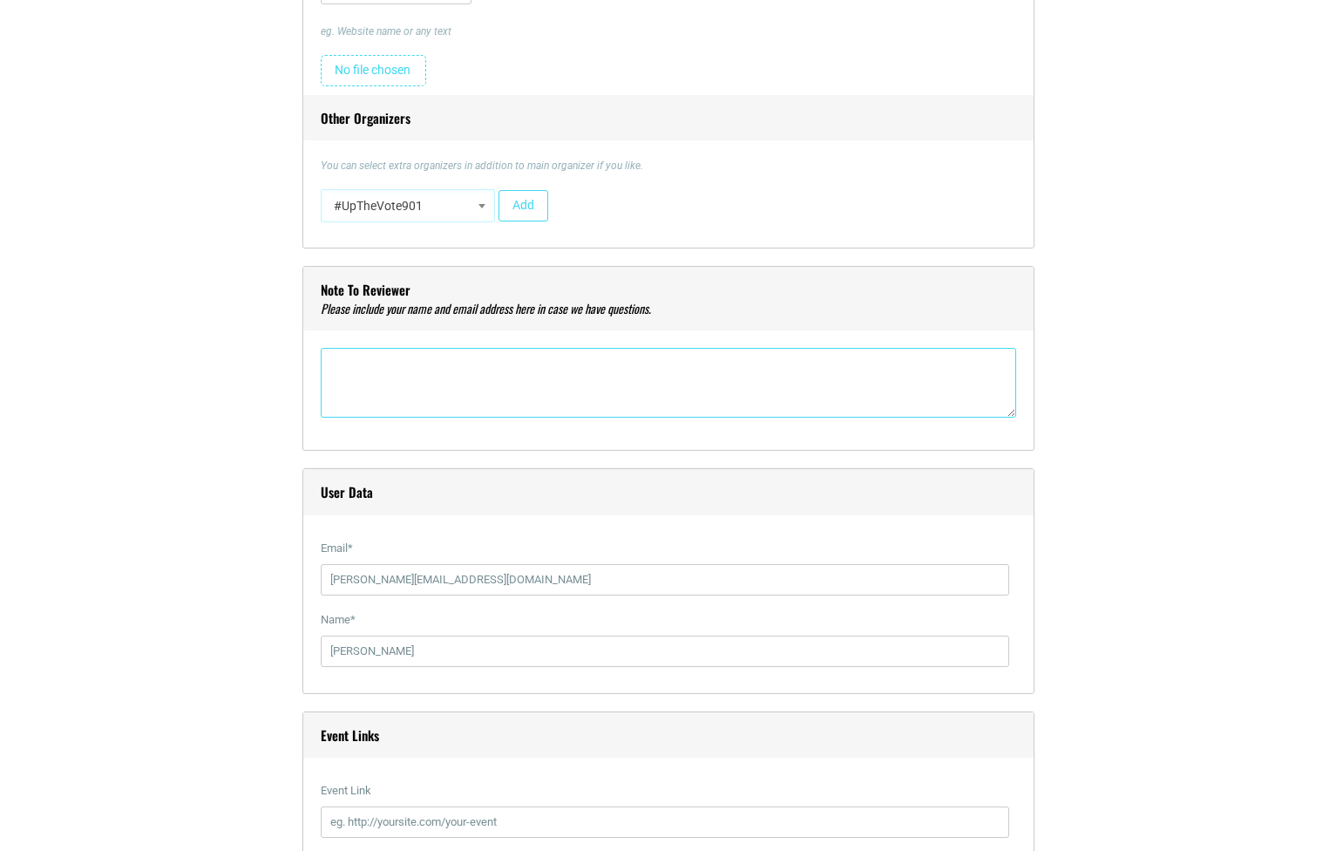
click at [433, 374] on textarea"] at bounding box center [669, 383] width 696 height 70
paste textarea"] "My name is [PERSON_NAME] and I am a pianist and music director at [DEMOGRAPHIC_…"
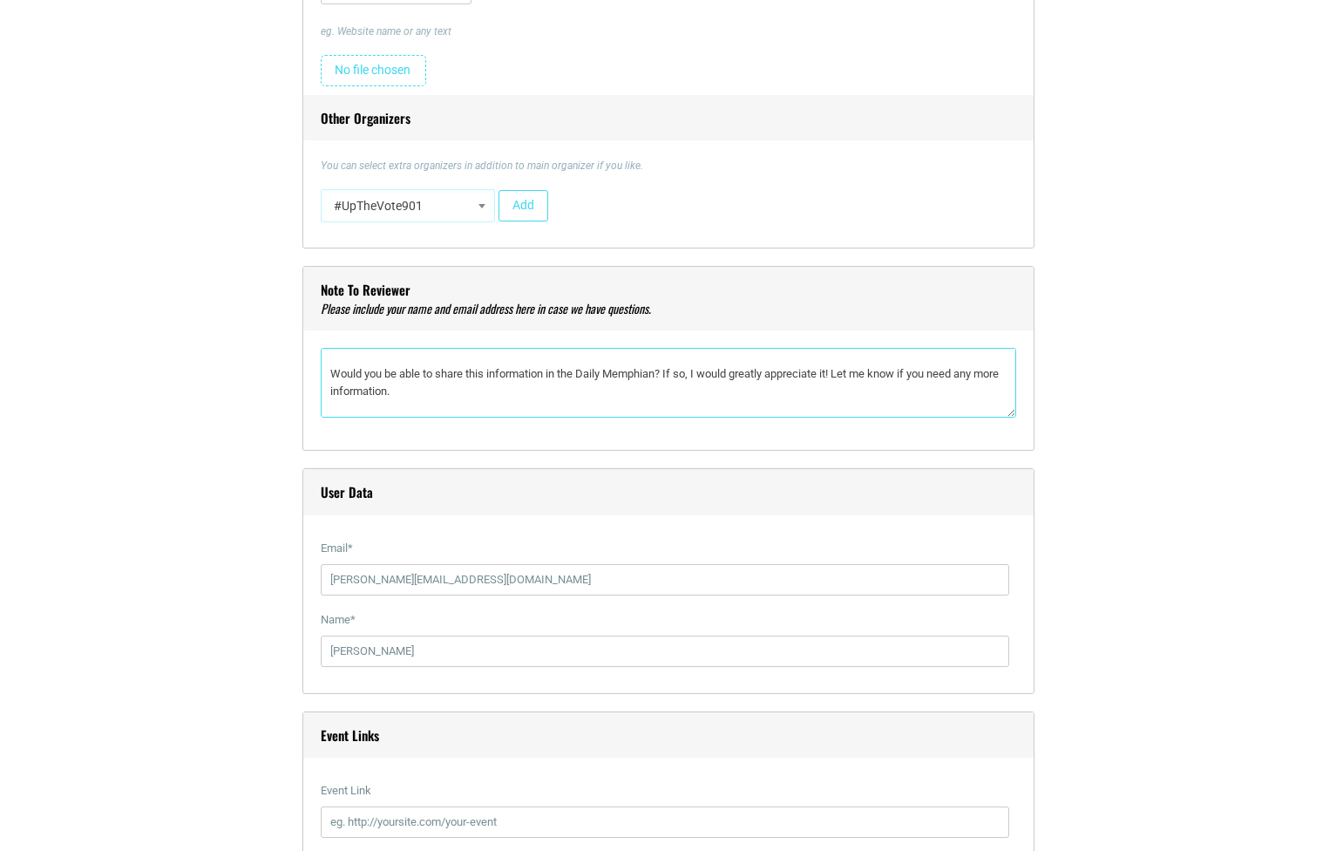
click at [654, 403] on textarea"] "My name is [PERSON_NAME] and I am a pianist and music director at [DEMOGRAPHIC_…" at bounding box center [669, 383] width 696 height 70
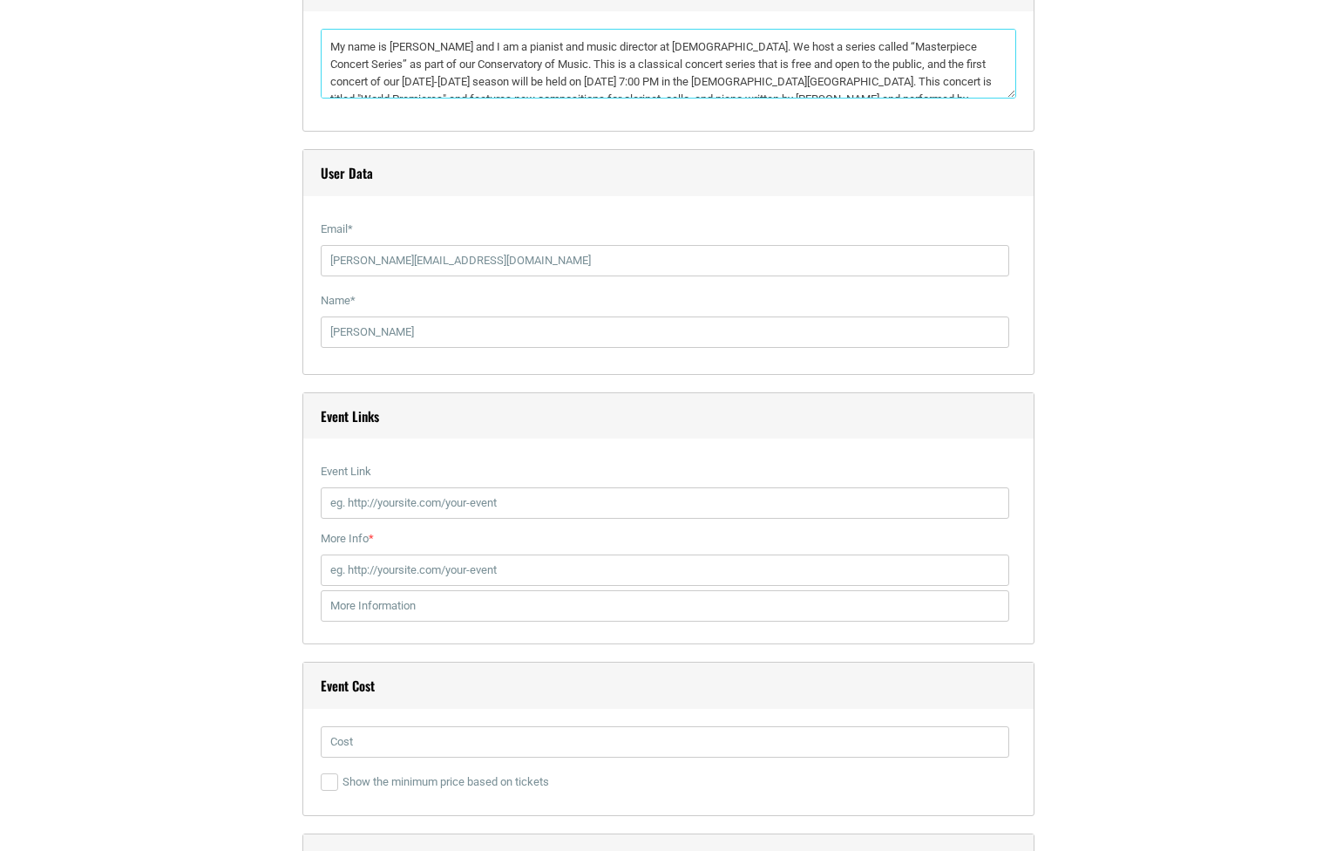
scroll to position [2780, 0]
type textarea"] "My name is [PERSON_NAME] and I am a pianist and music director at [DEMOGRAPHIC_…"
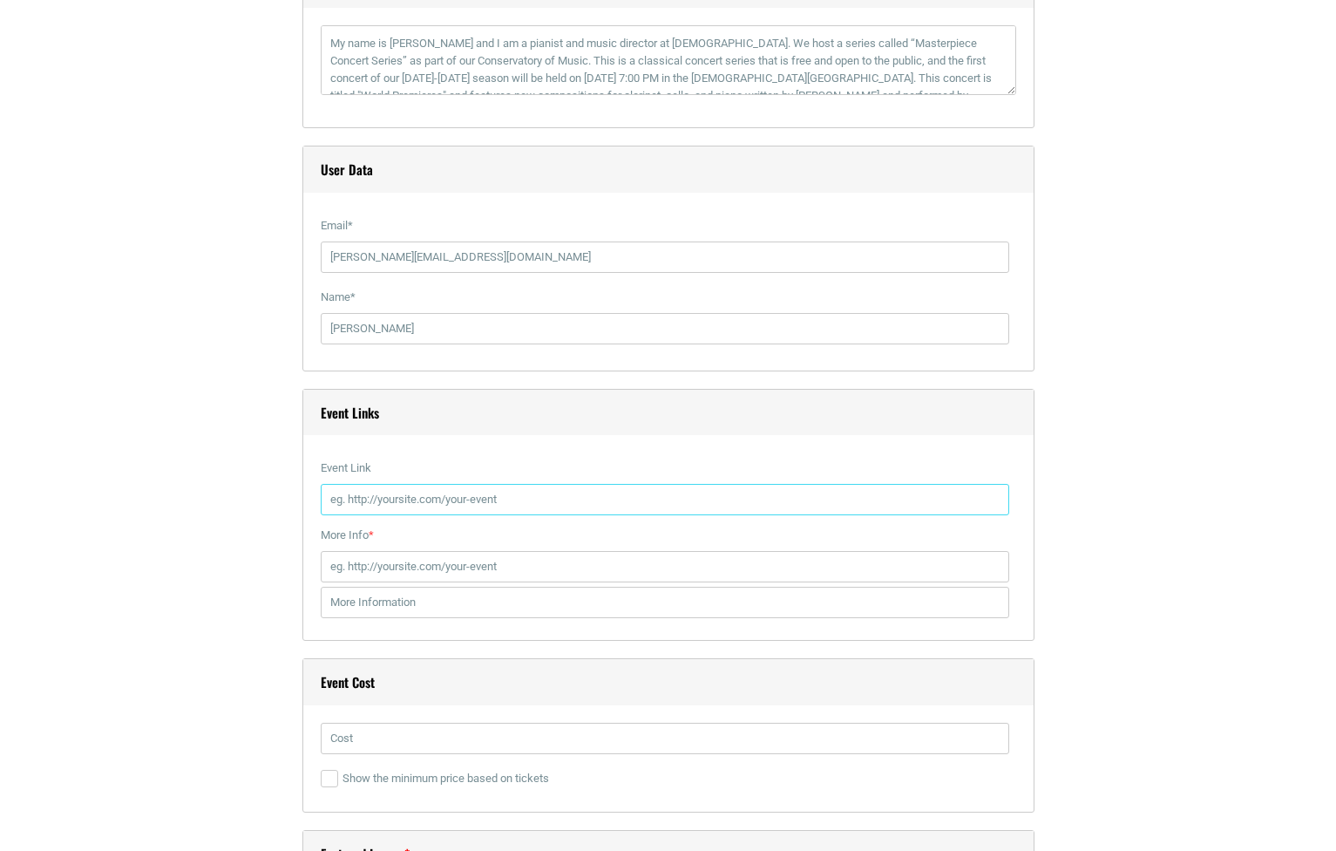
click at [359, 513] on input "Event Link" at bounding box center [665, 499] width 689 height 31
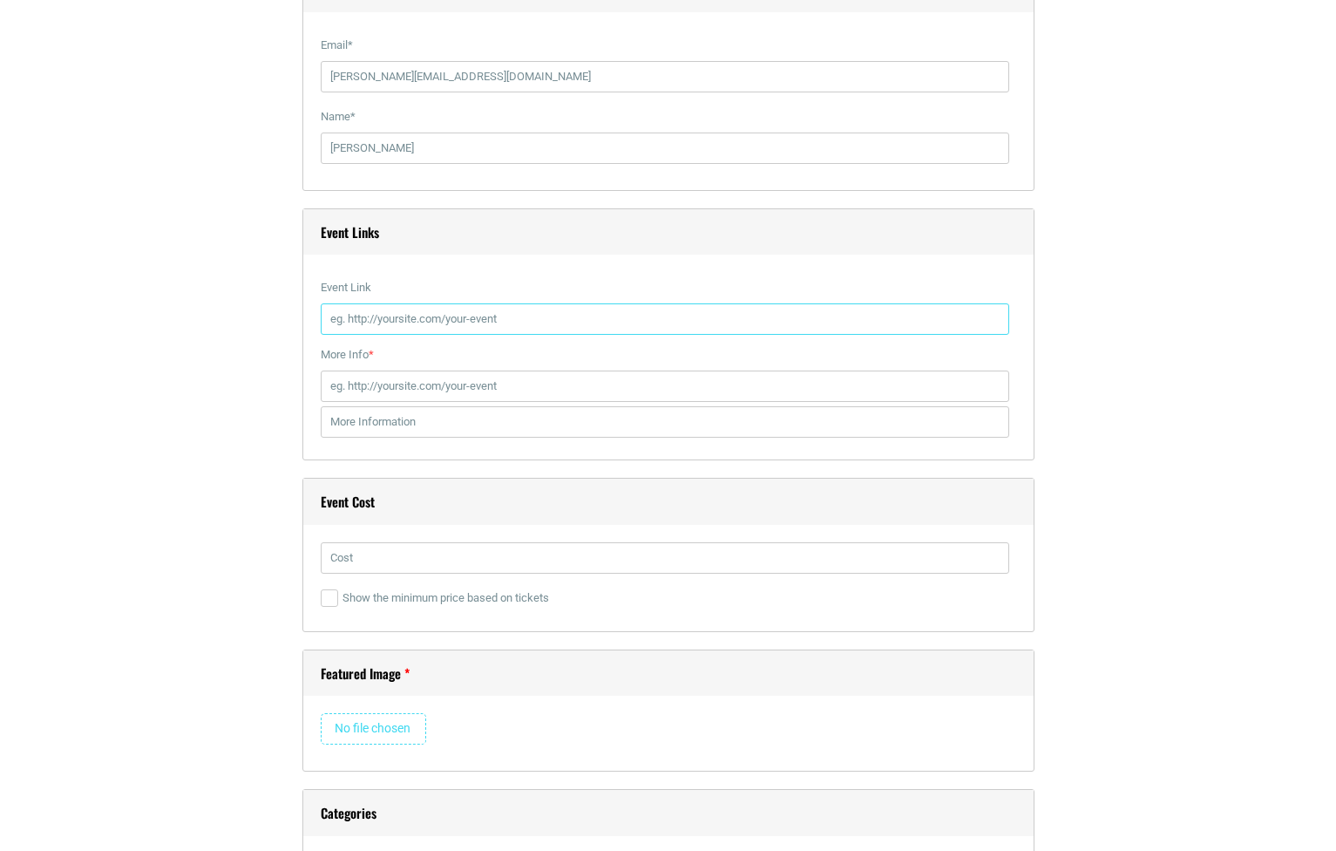
scroll to position [2963, 0]
type input "[DOMAIN_NAME]"
paste input "[DOMAIN_NAME]"
type input "[DOMAIN_NAME]"
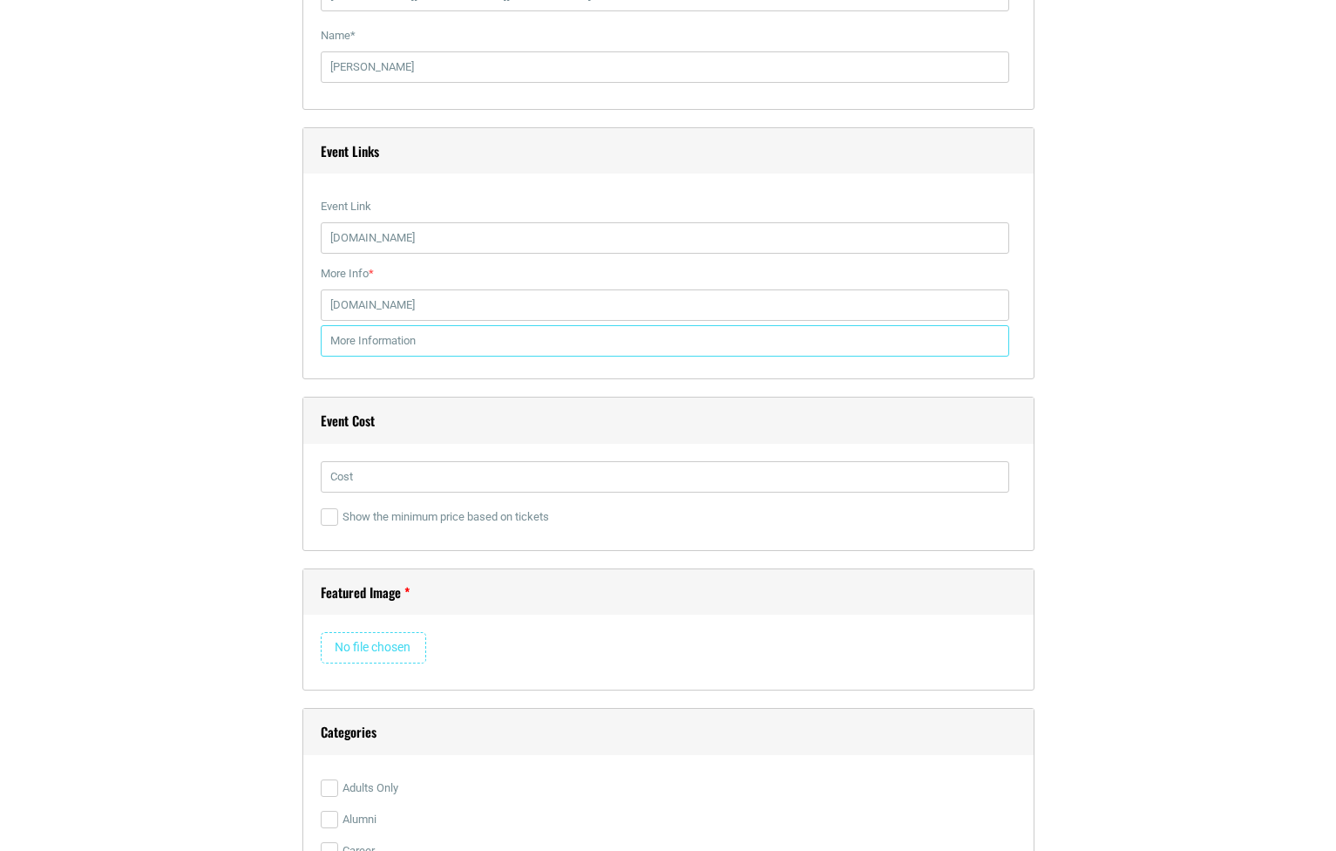
scroll to position [3052, 0]
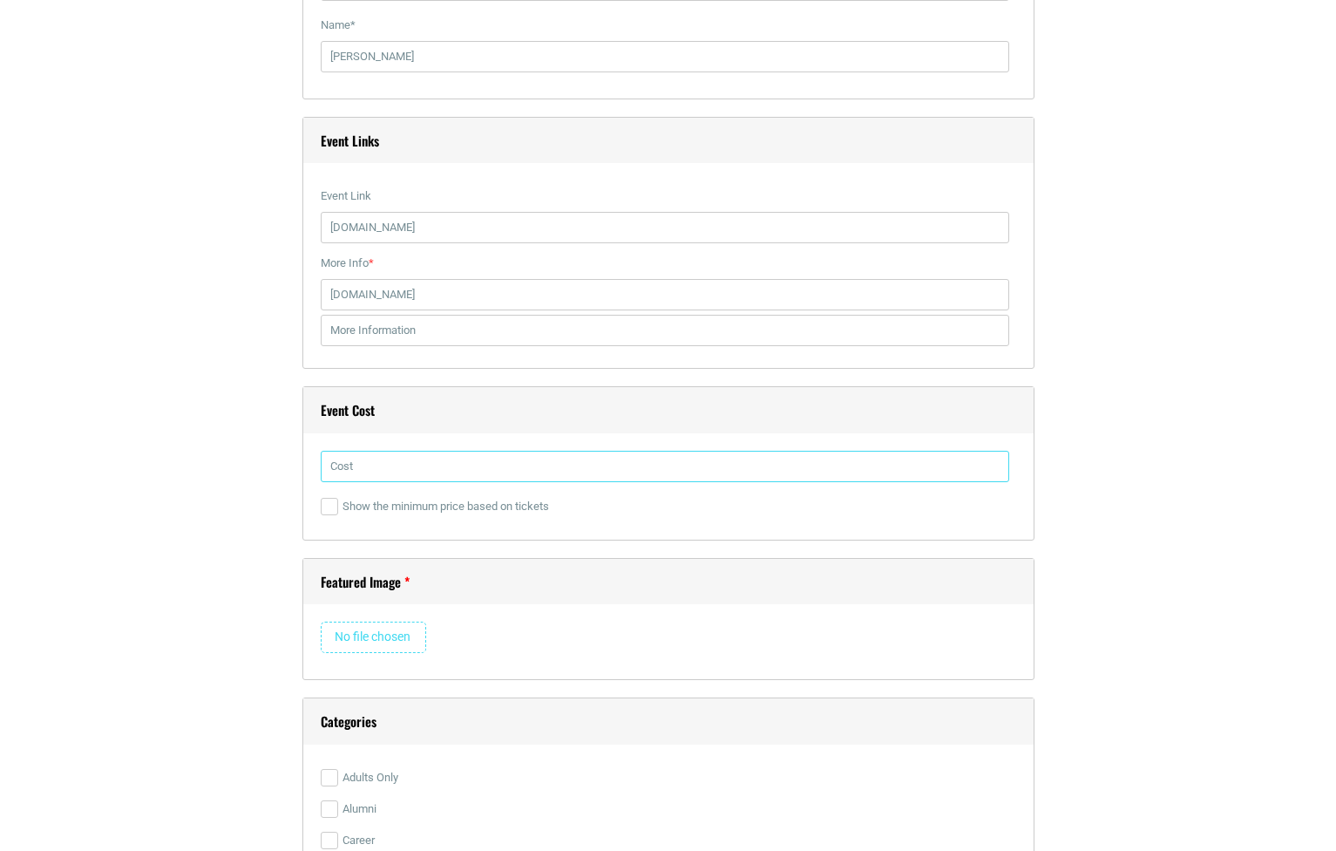
click at [390, 472] on input "text" at bounding box center [665, 466] width 689 height 31
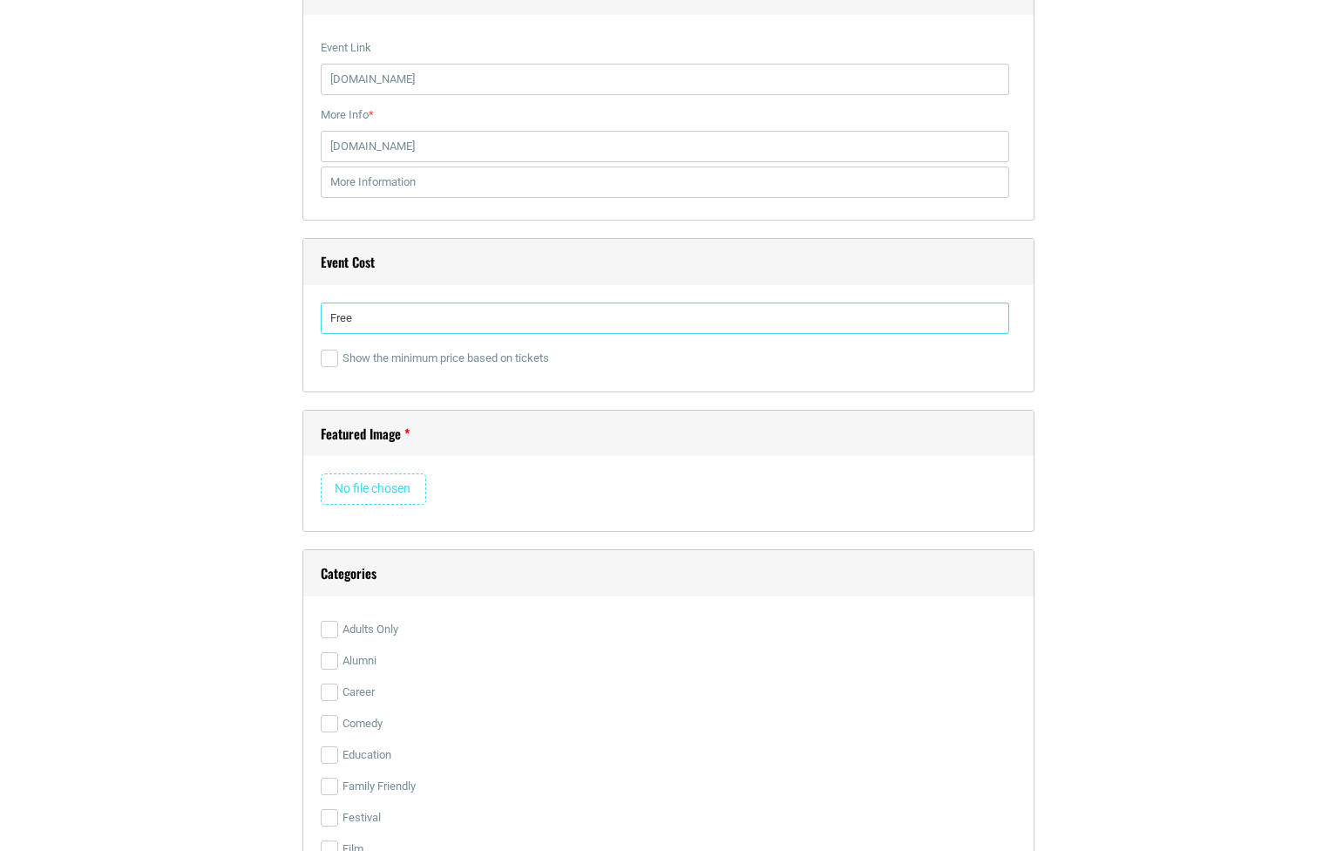
scroll to position [3218, 0]
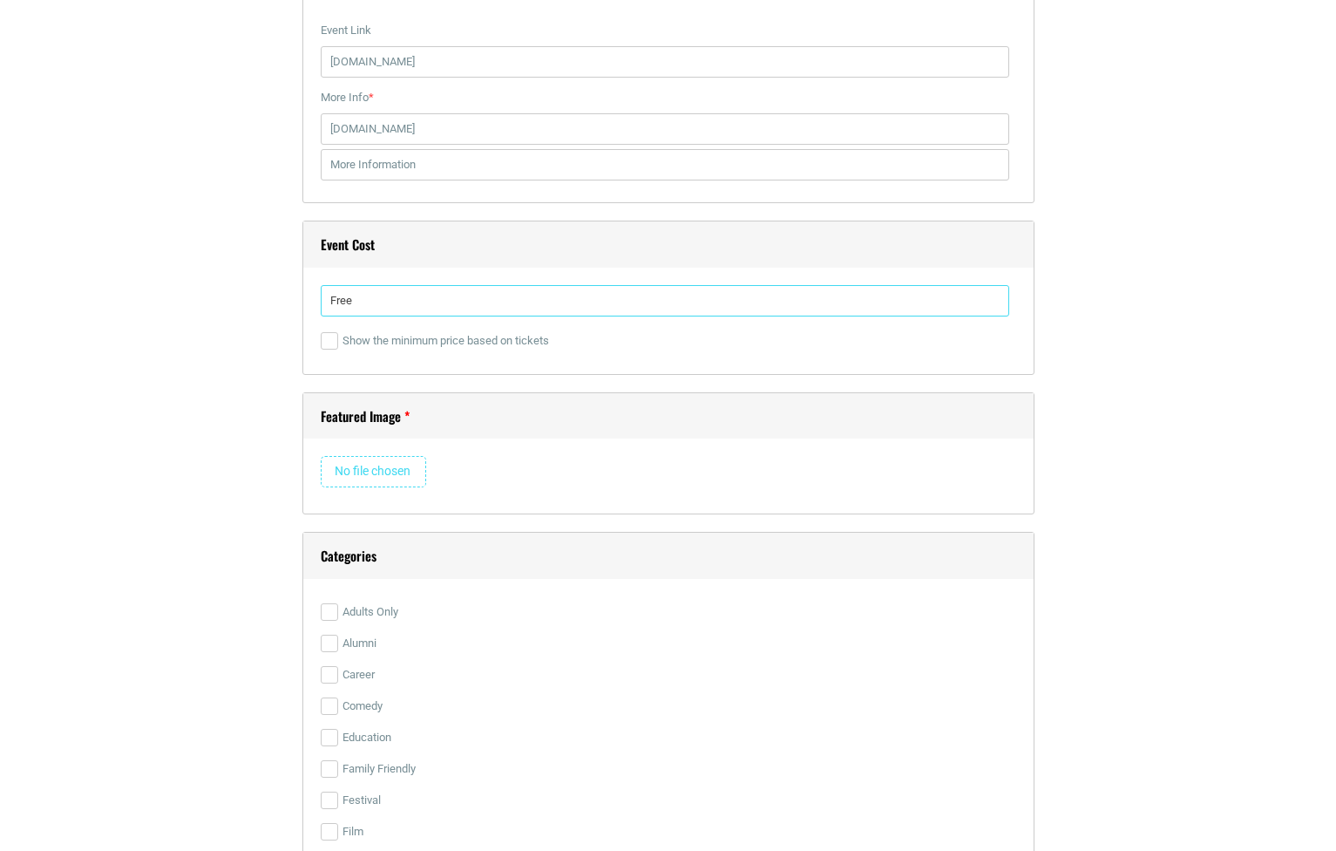
type input "Free"
click at [371, 473] on input "file" at bounding box center [373, 471] width 105 height 31
type input "C:\fakepath\524152563_1194279342742175_1135385156046313390_n.jpg"
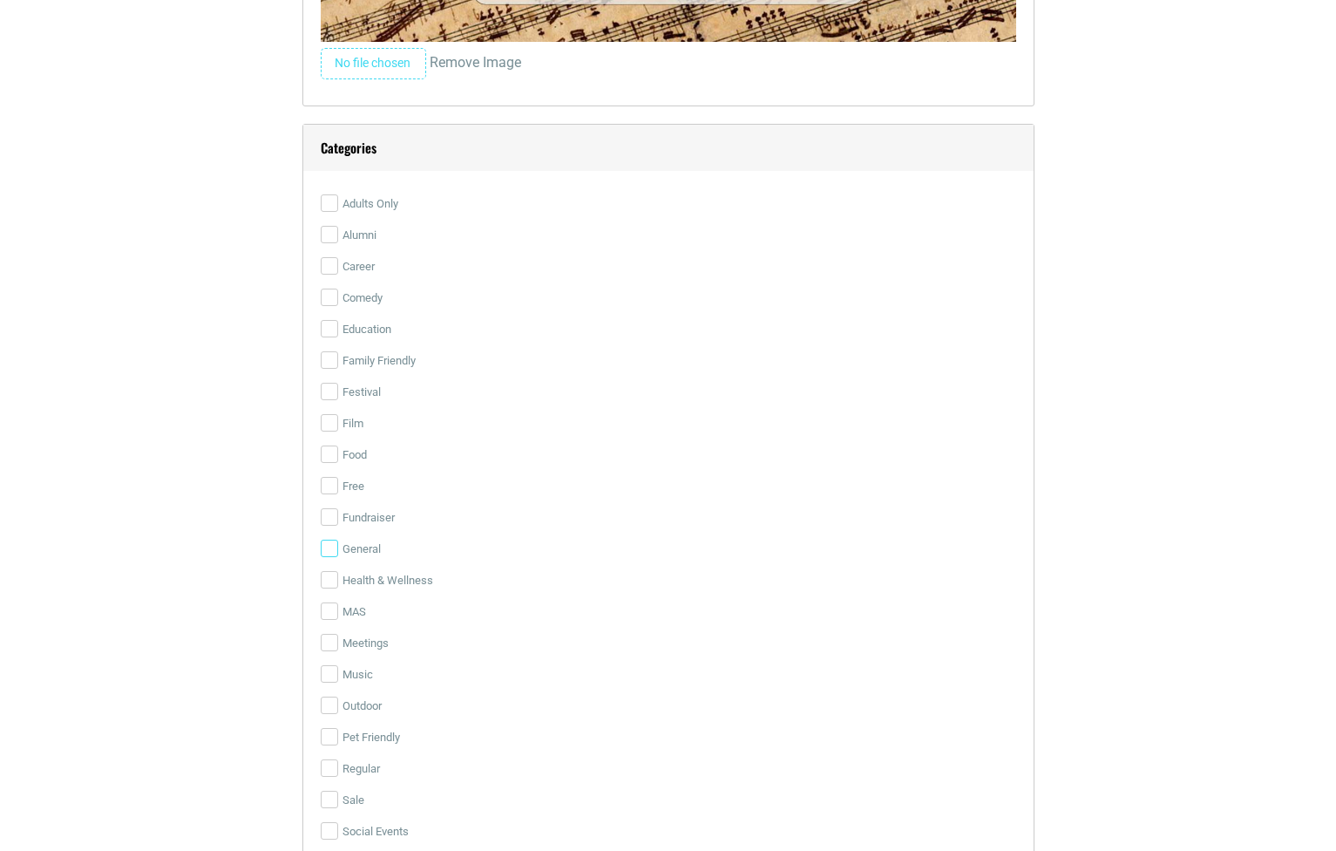
scroll to position [4024, 0]
click at [329, 493] on input "Free" at bounding box center [329, 484] width 17 height 17
checkbox input "true"
click at [326, 682] on input "Music" at bounding box center [329, 672] width 17 height 17
checkbox input "true"
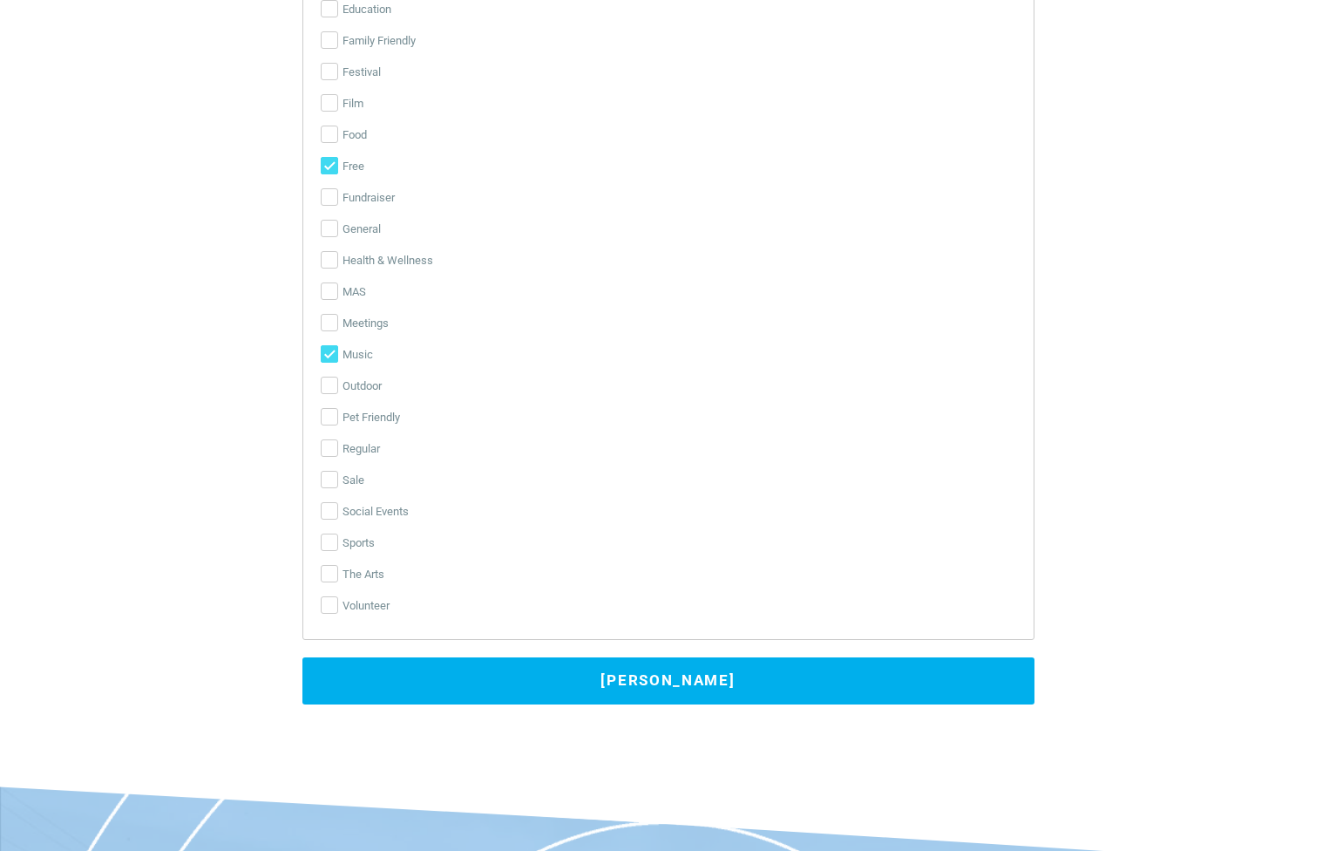
scroll to position [4346, 0]
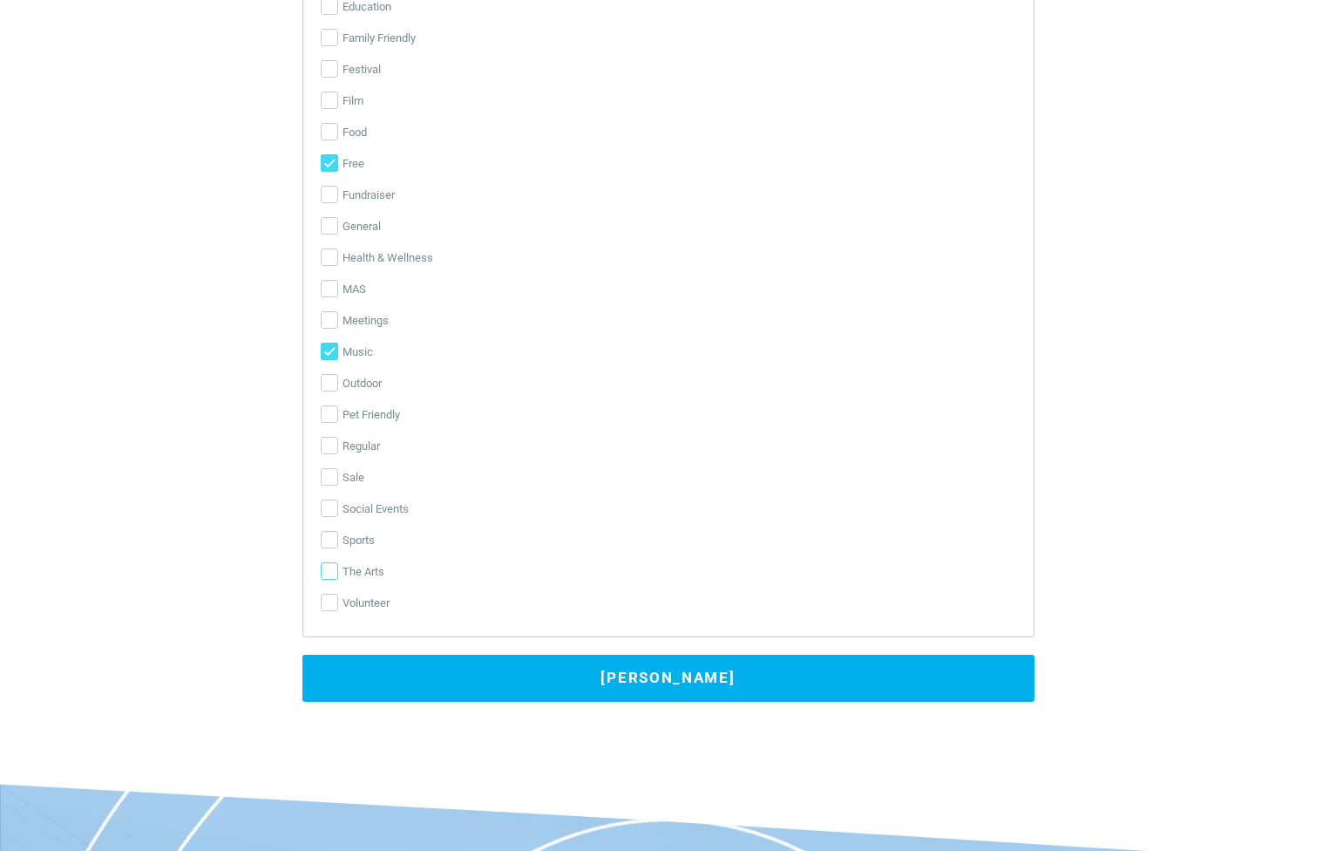
click at [331, 580] on input "The Arts" at bounding box center [329, 570] width 17 height 17
checkbox input "true"
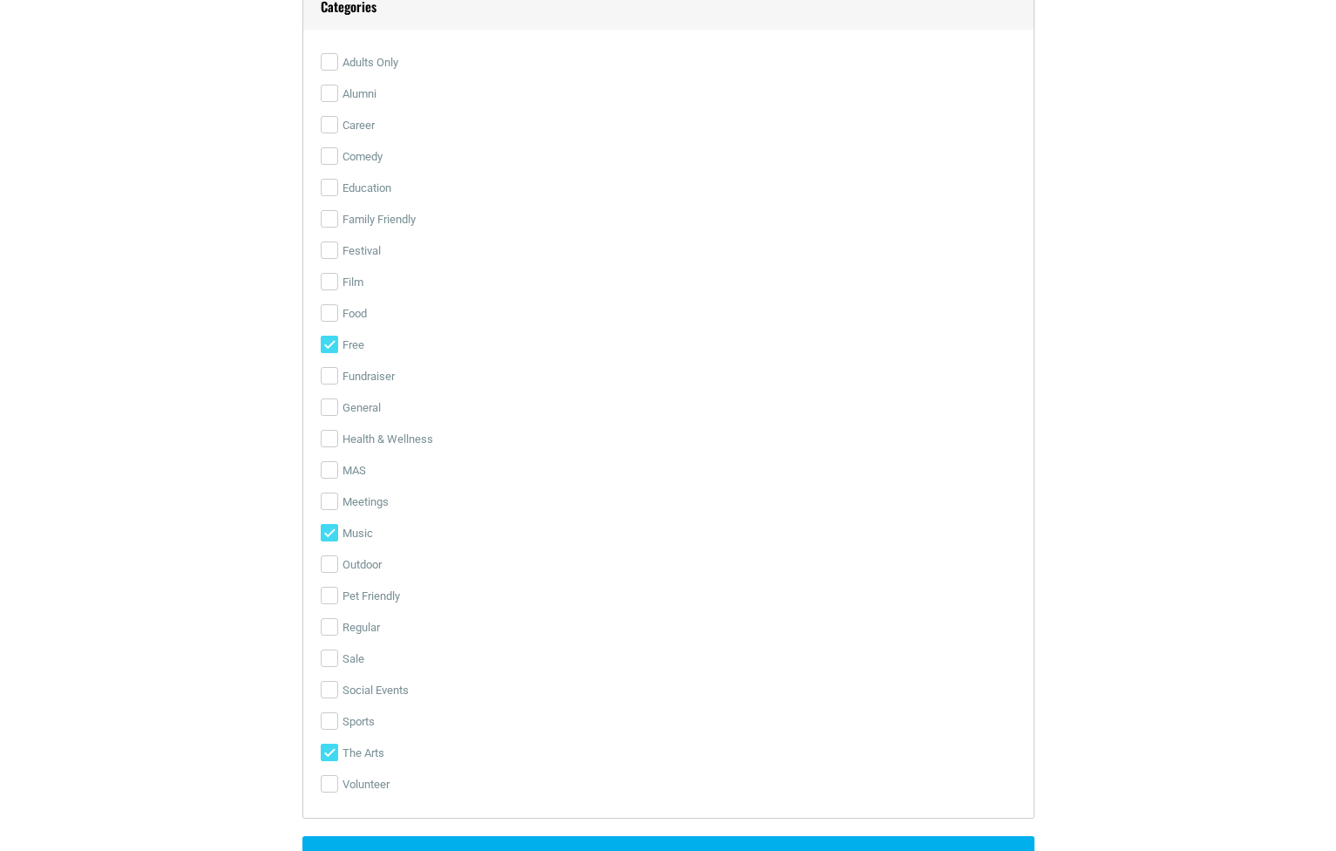
scroll to position [4163, 0]
click at [335, 228] on input "Family Friendly" at bounding box center [329, 219] width 17 height 17
checkbox input "true"
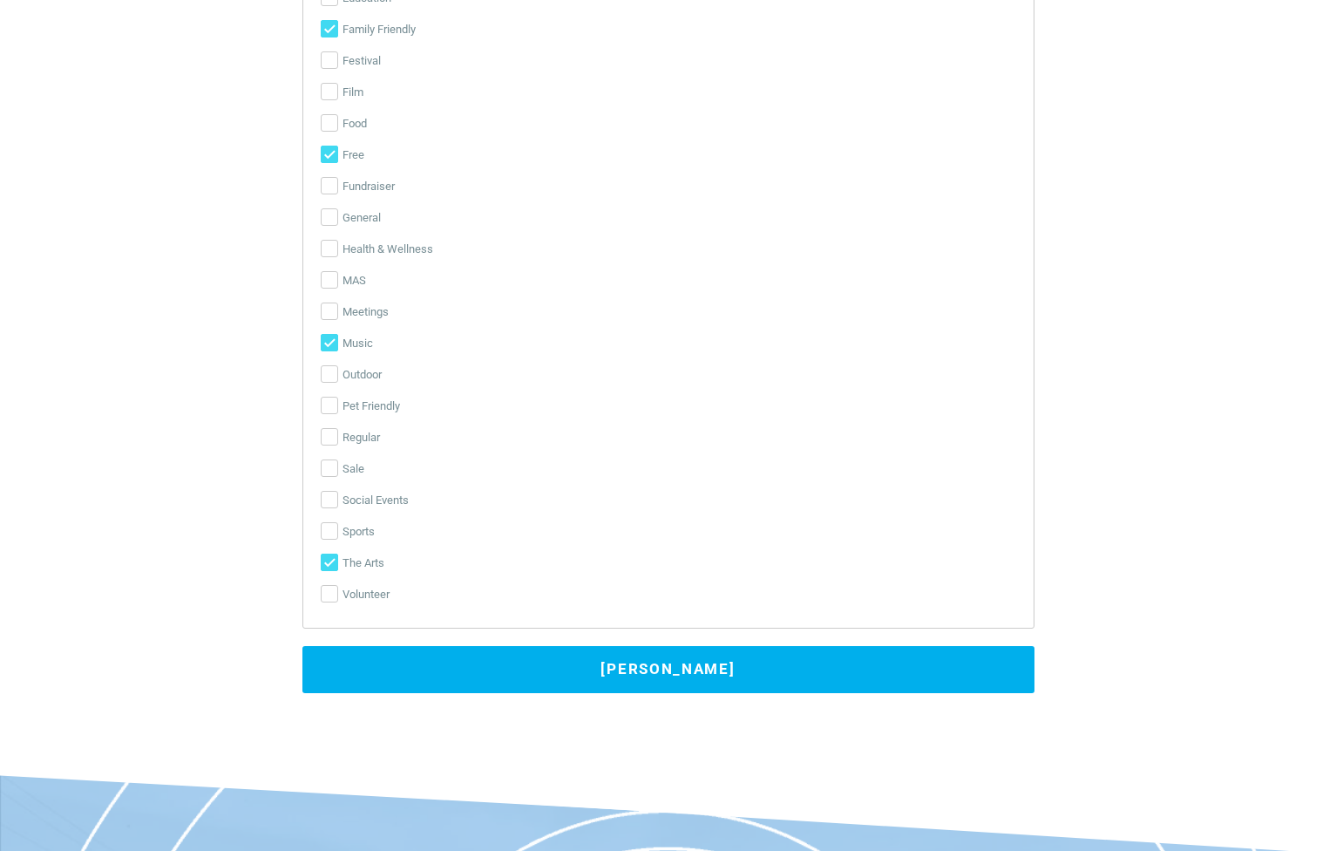
scroll to position [4358, 0]
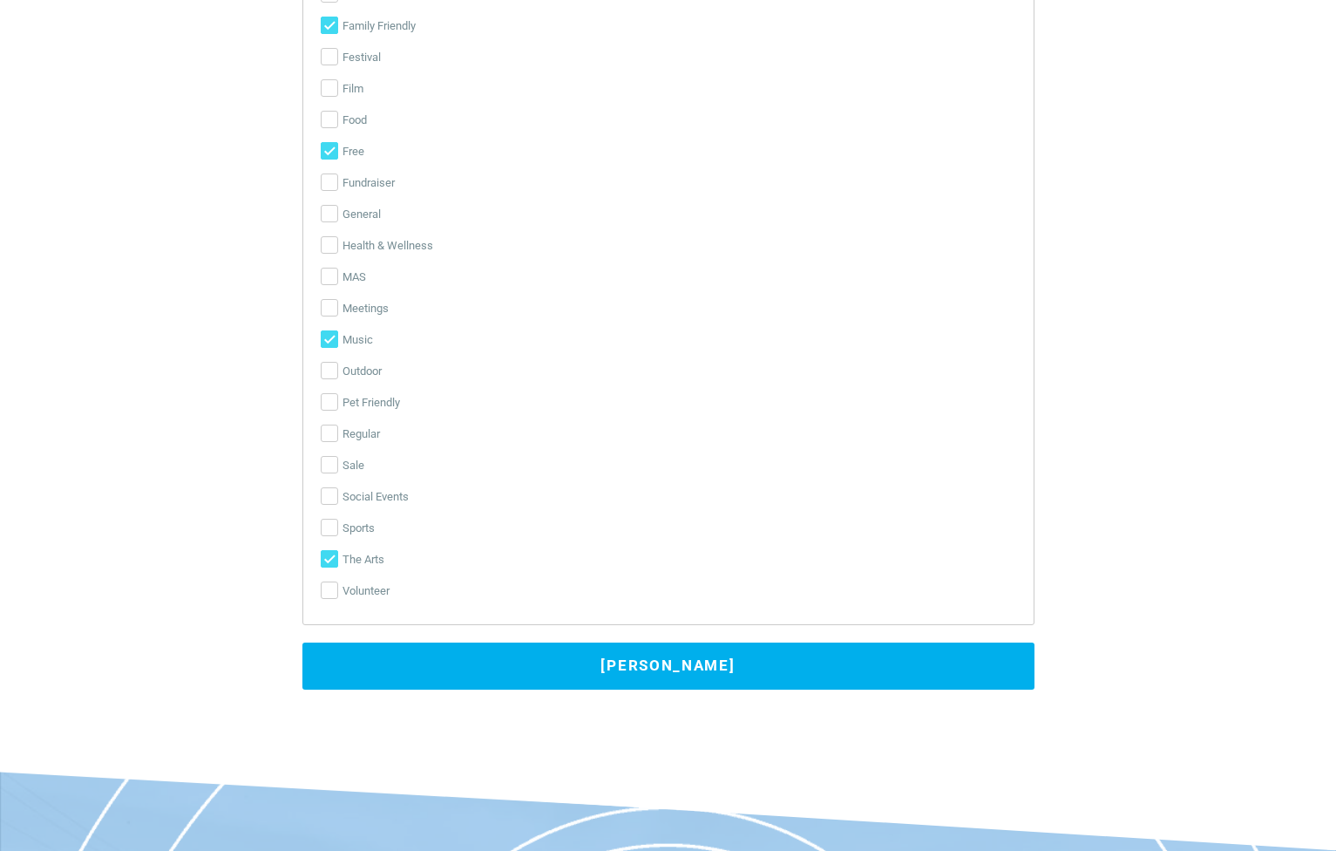
click at [539, 678] on button "[PERSON_NAME]" at bounding box center [668, 665] width 732 height 47
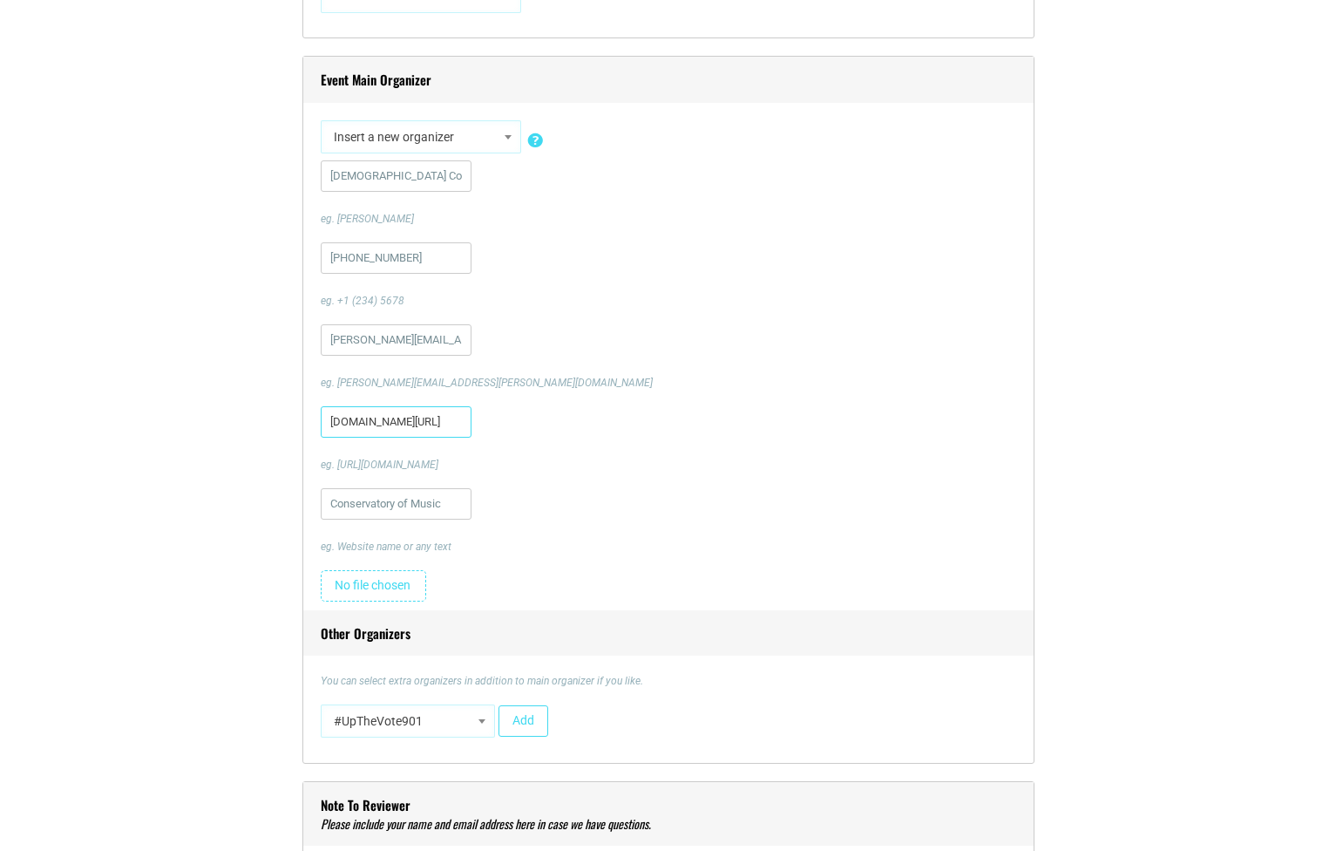
paste input "https://"
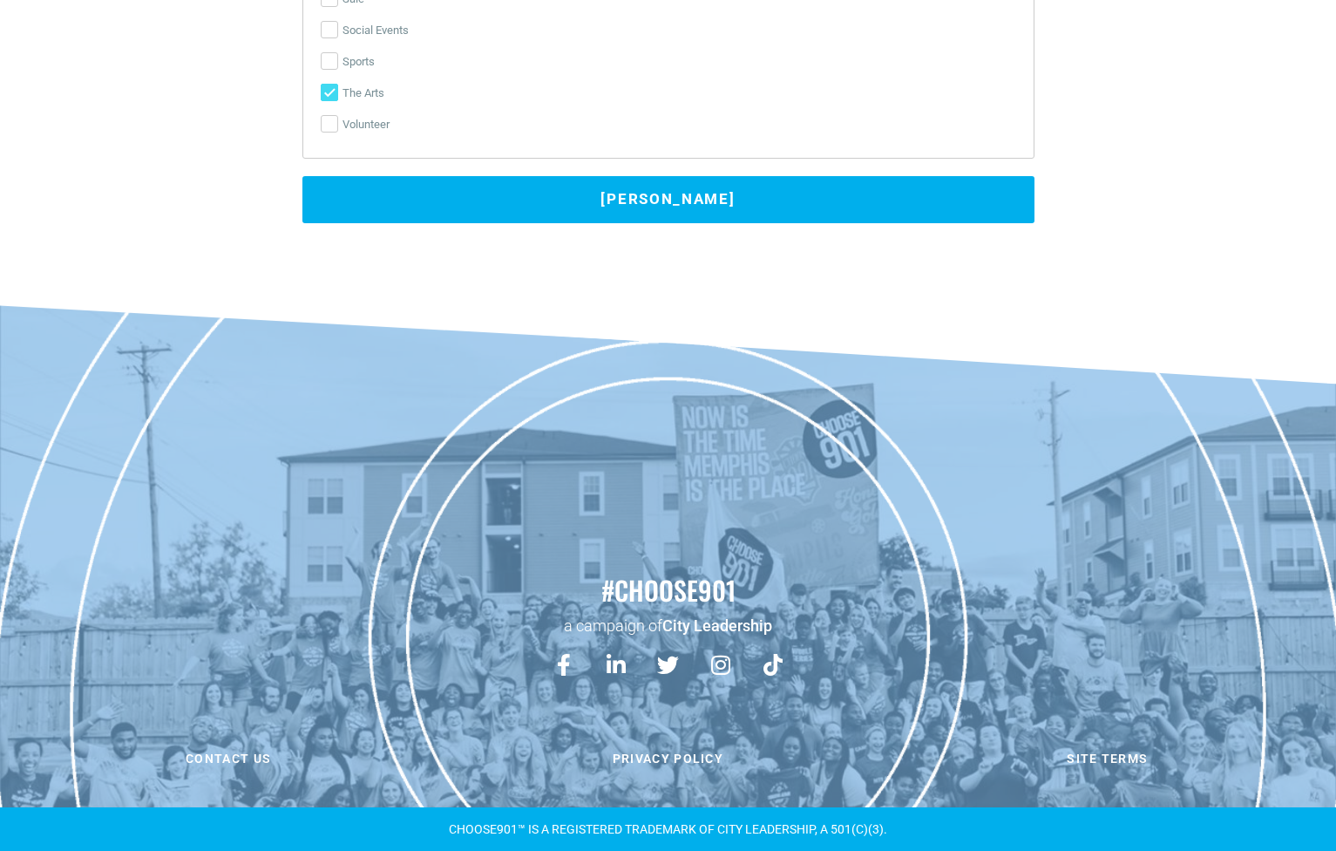
type input "[URL][DOMAIN_NAME]"
click at [751, 203] on button "[PERSON_NAME]" at bounding box center [668, 199] width 732 height 47
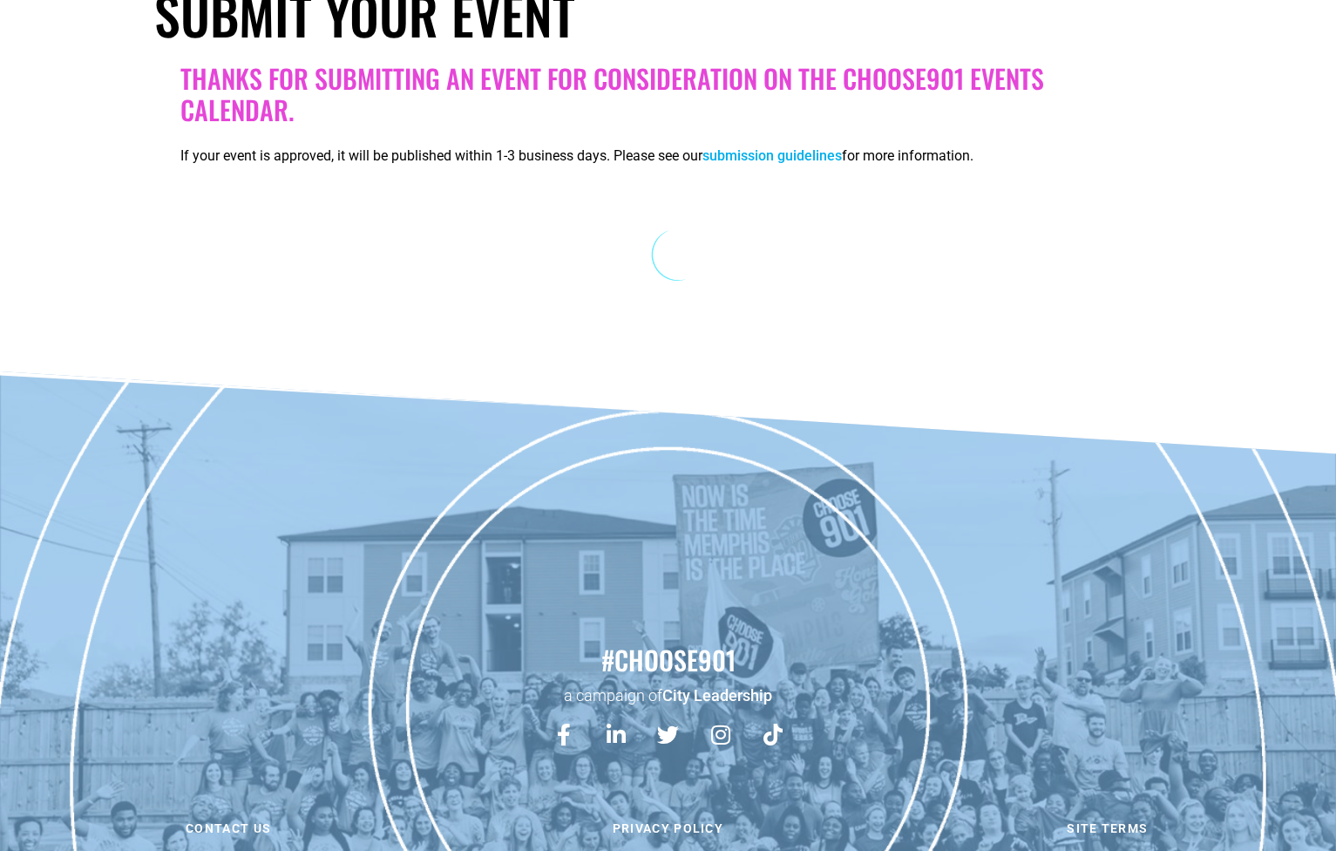
scroll to position [303, 0]
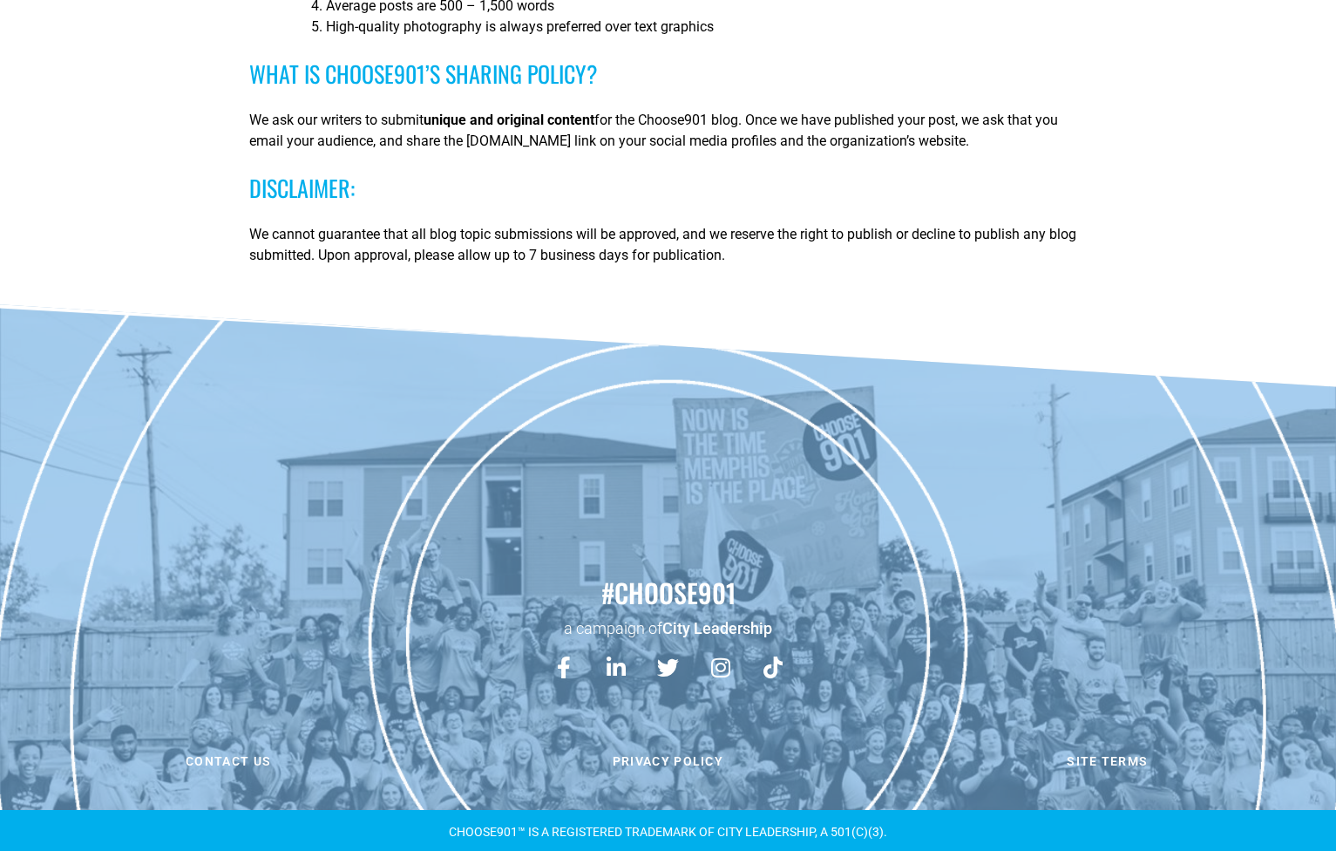
scroll to position [1723, 0]
